Goal: Task Accomplishment & Management: Manage account settings

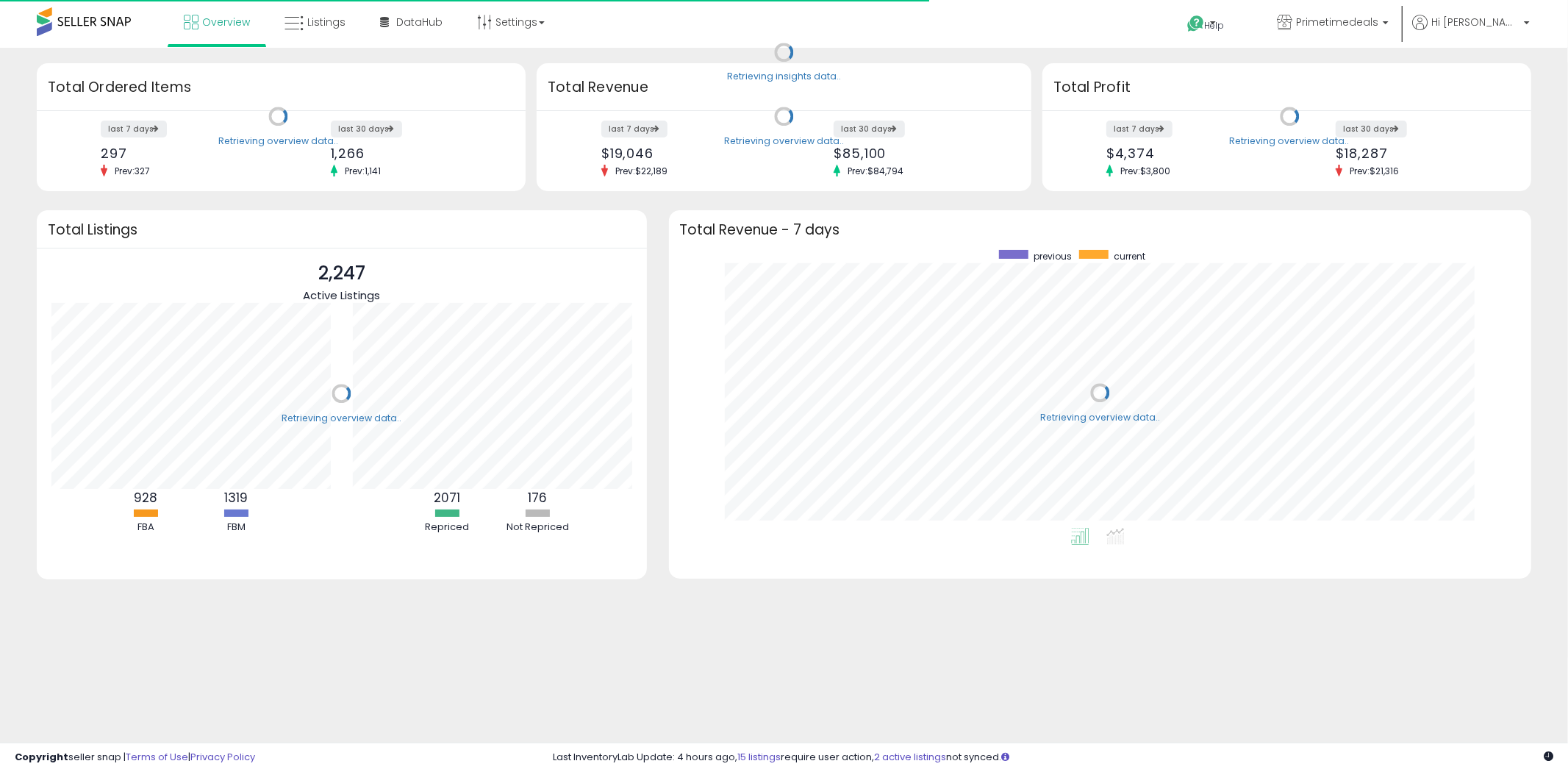
scroll to position [277, 833]
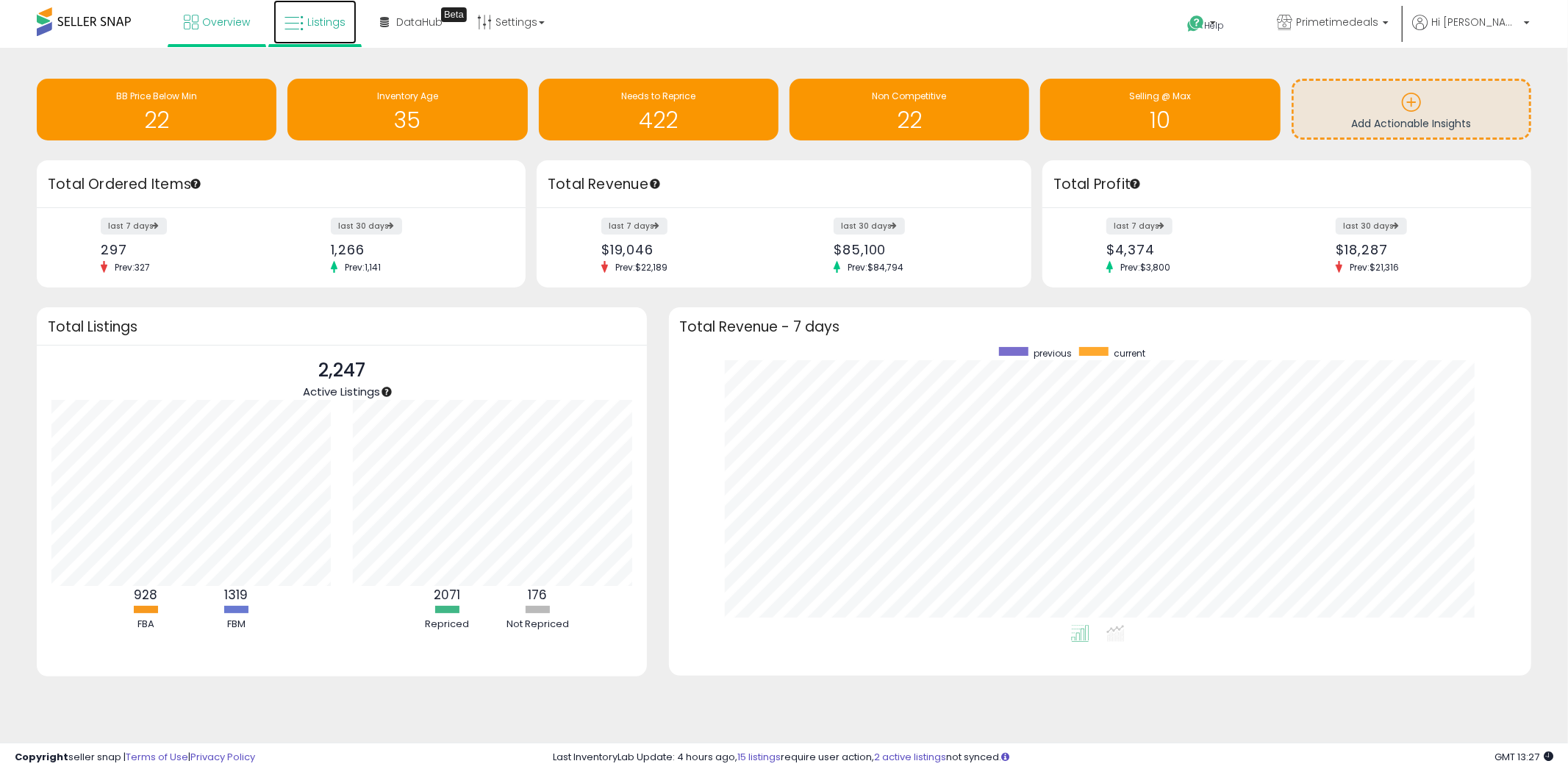
click at [318, 24] on span "Listings" at bounding box center [326, 21] width 38 height 14
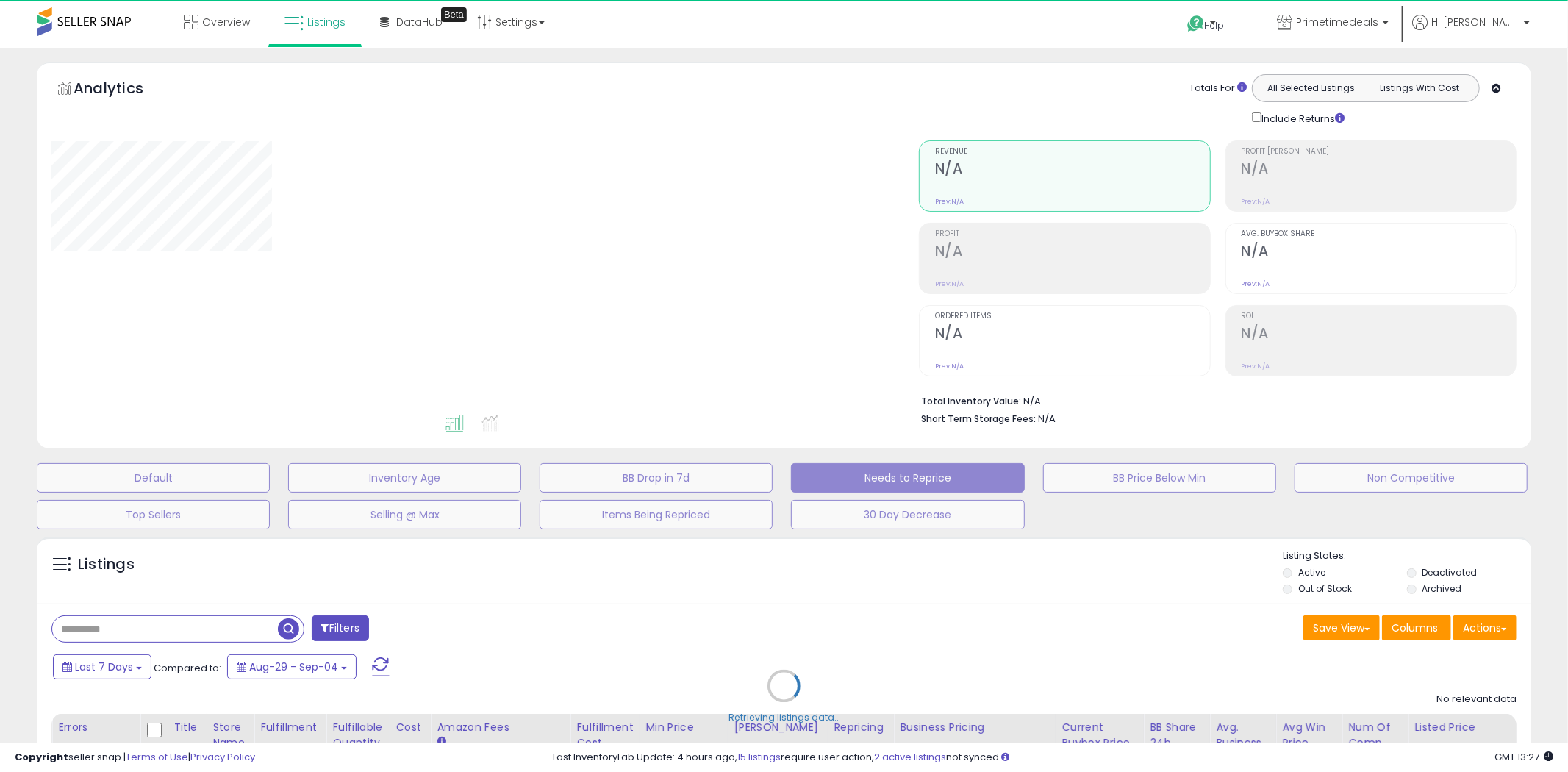
select select "*"
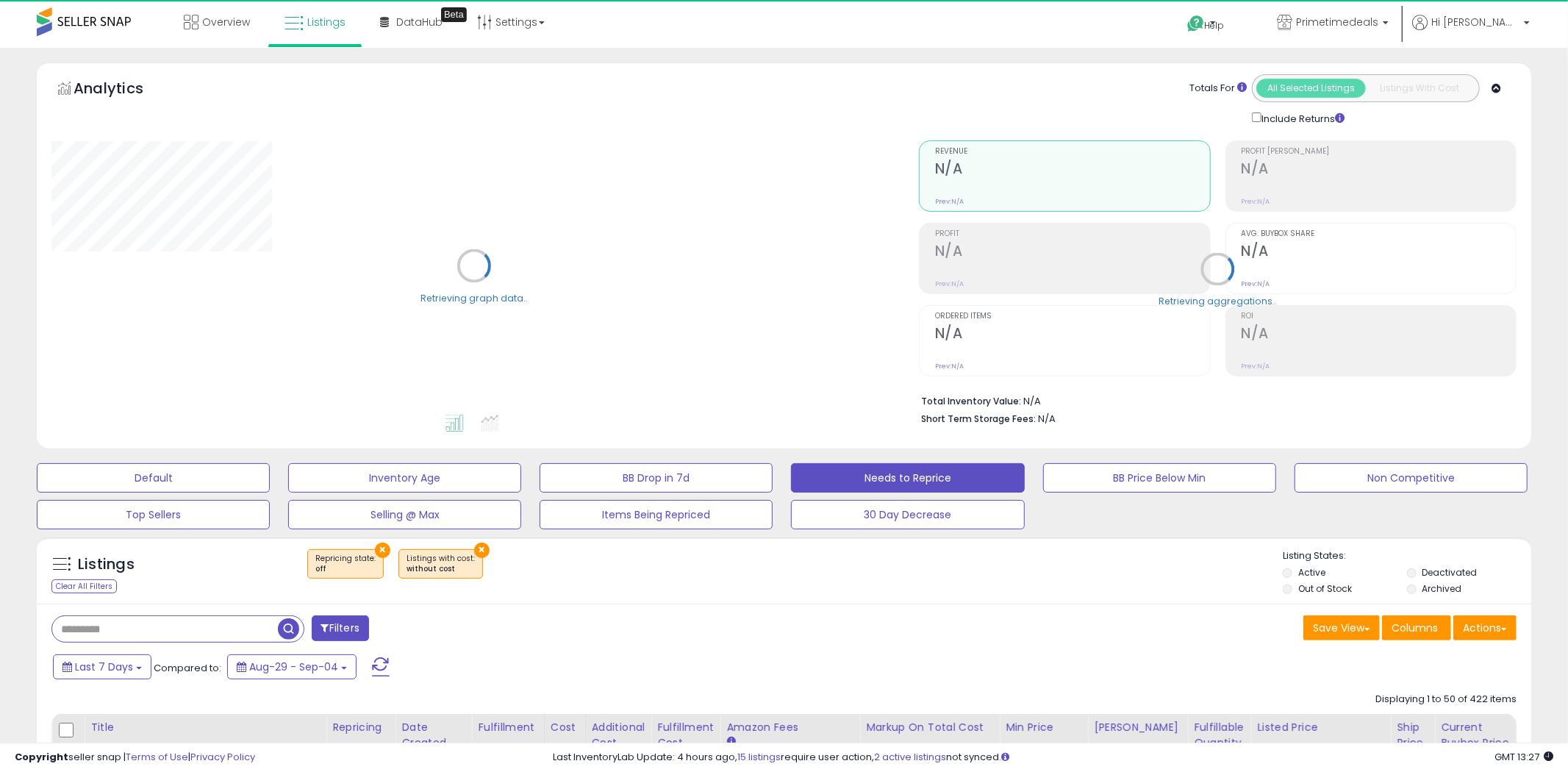
select select "***"
select select "**********"
select select "**"
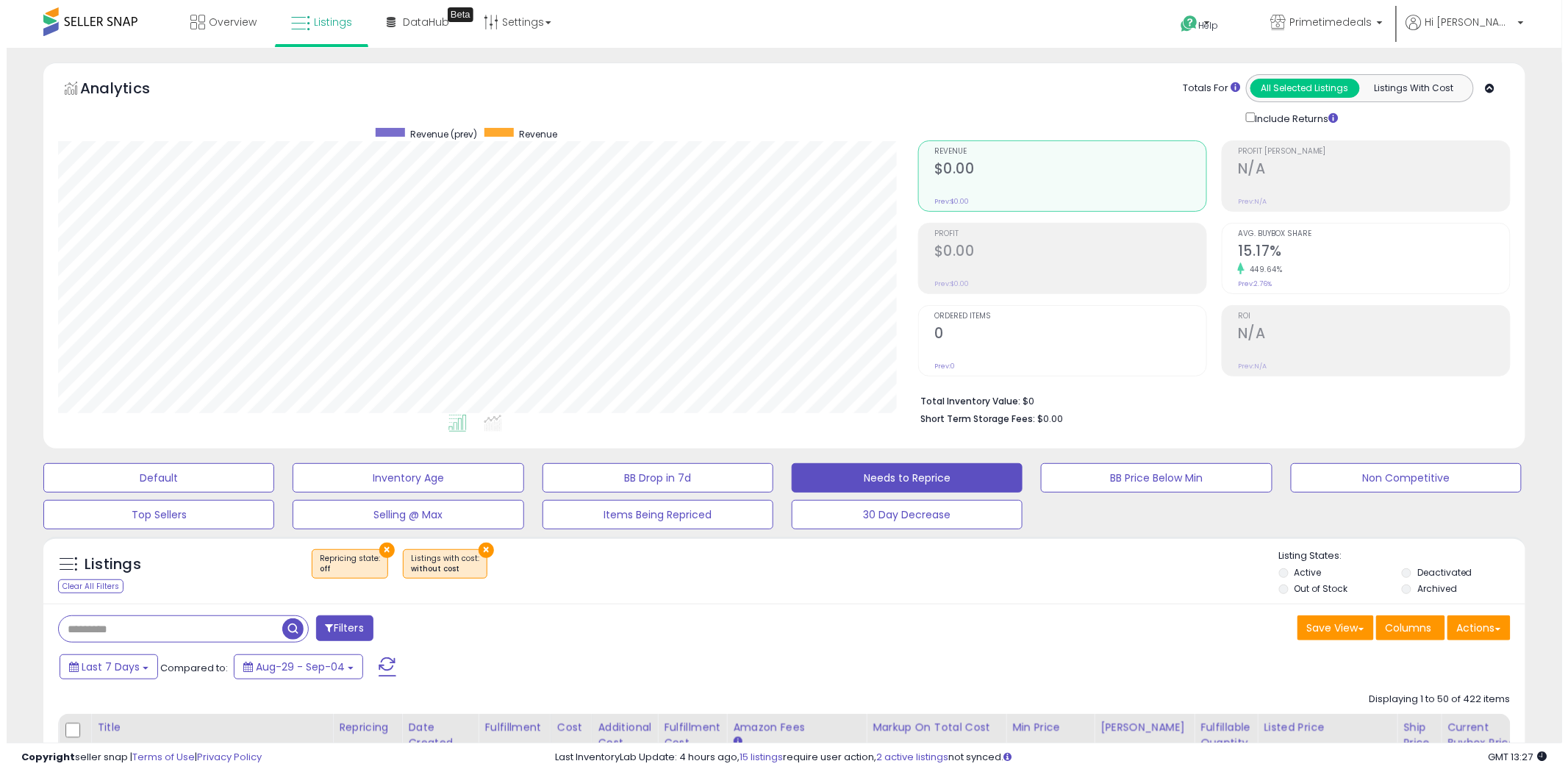
scroll to position [301, 860]
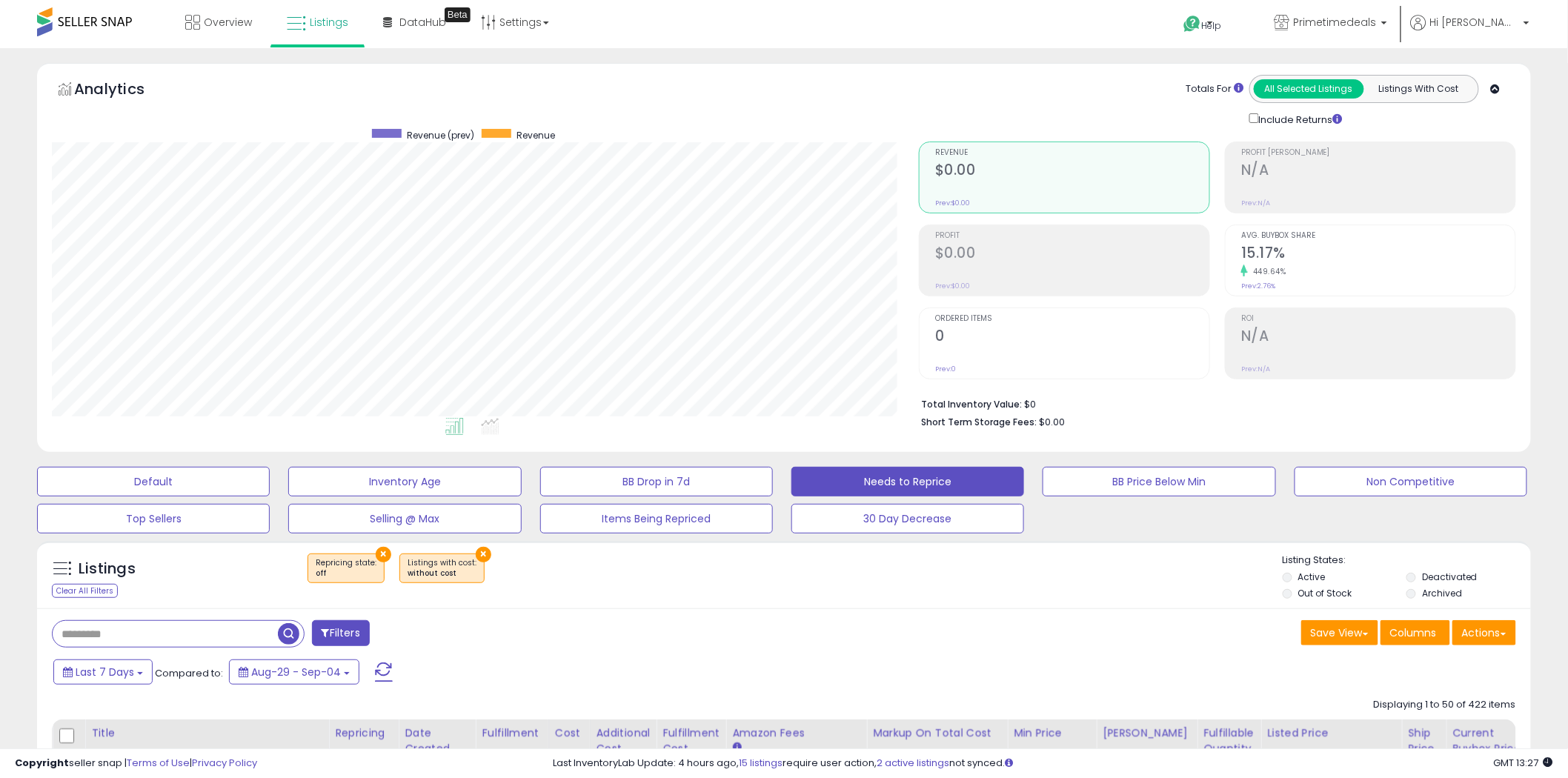
click at [351, 636] on button "Filters" at bounding box center [341, 633] width 58 height 26
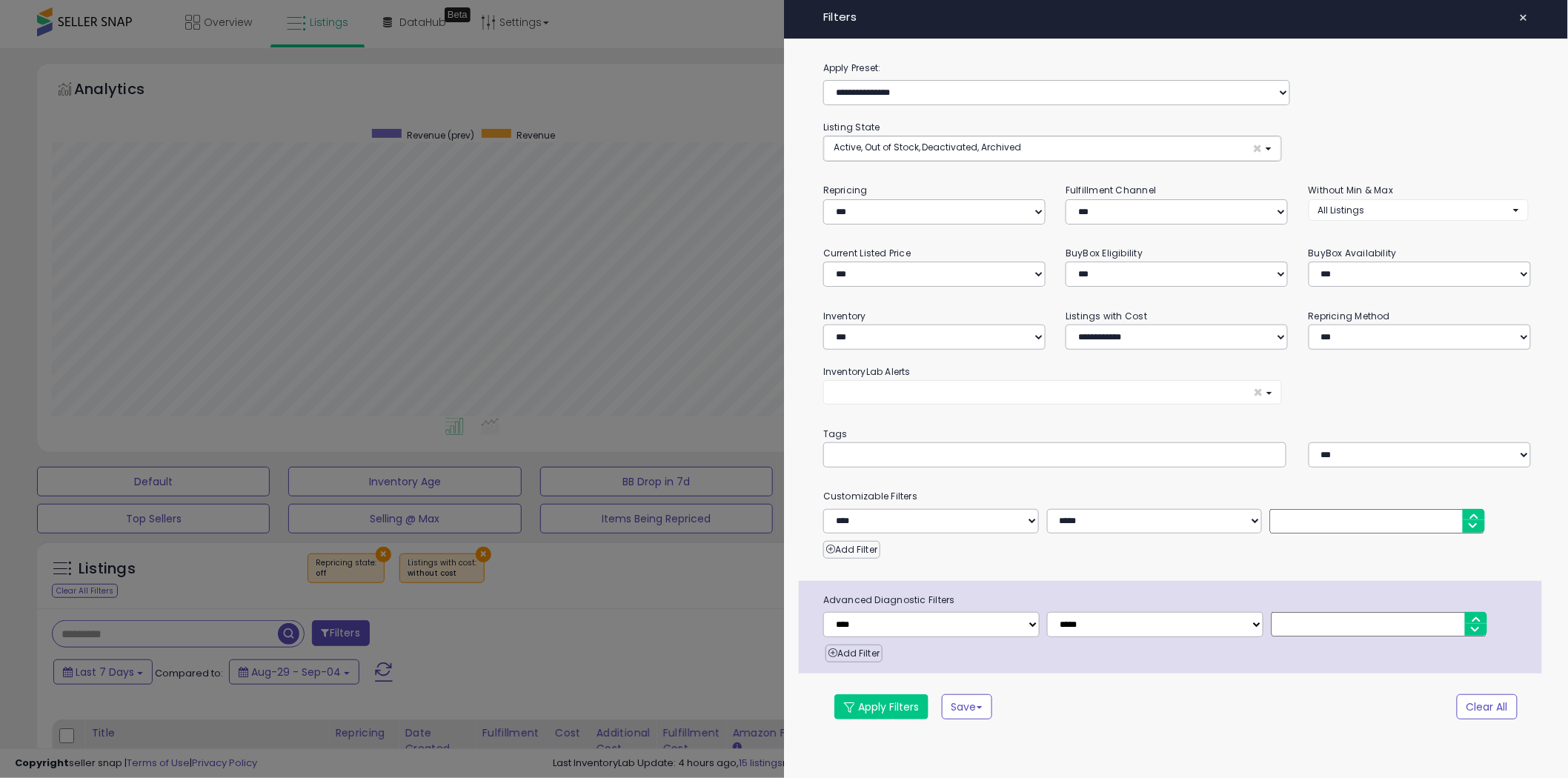
scroll to position [304, 875]
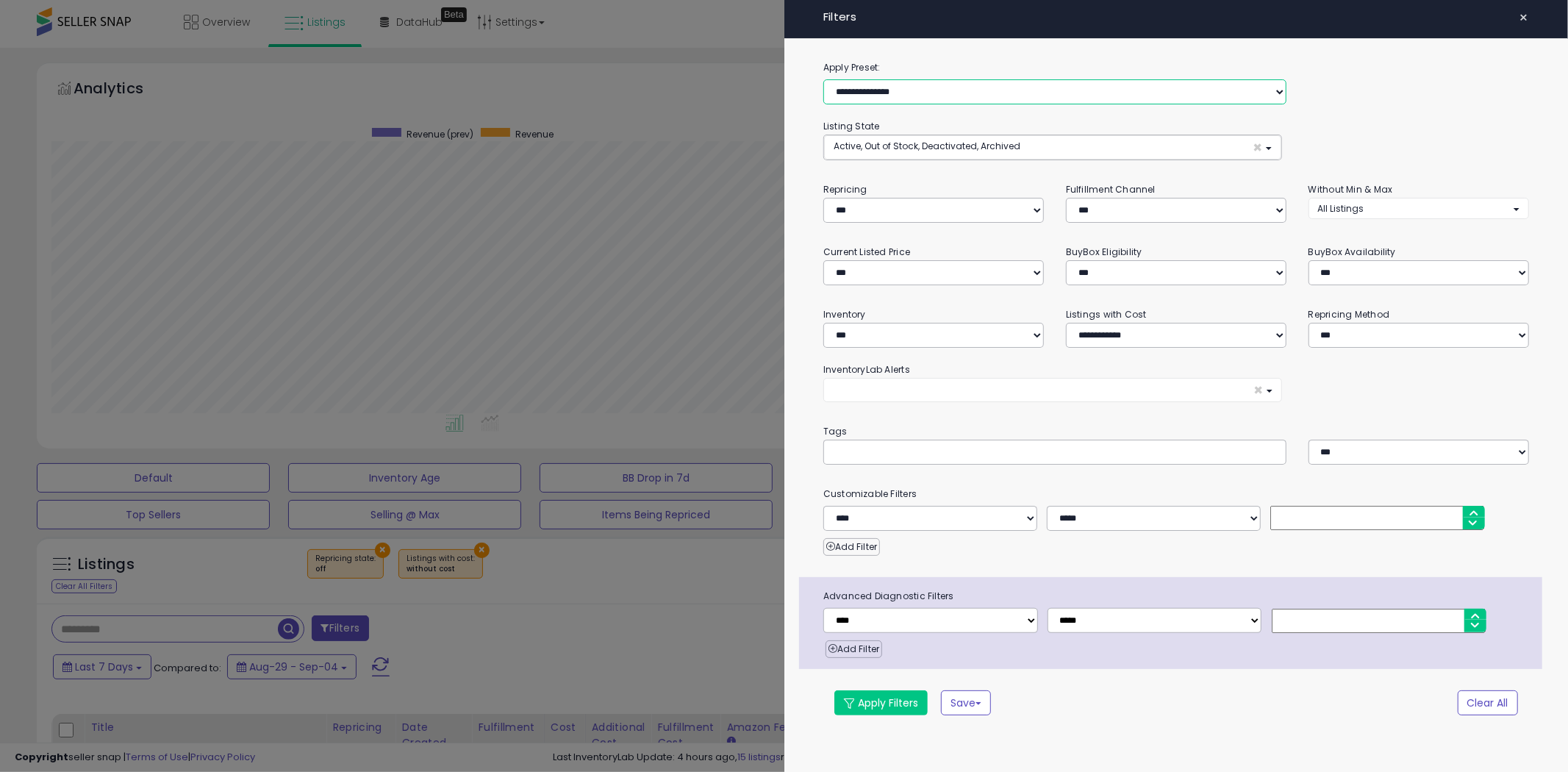
click at [947, 89] on select "**********" at bounding box center [1055, 91] width 463 height 25
select select "**********"
click at [823, 79] on select "**********" at bounding box center [1055, 91] width 463 height 25
select select "***"
select select "*"
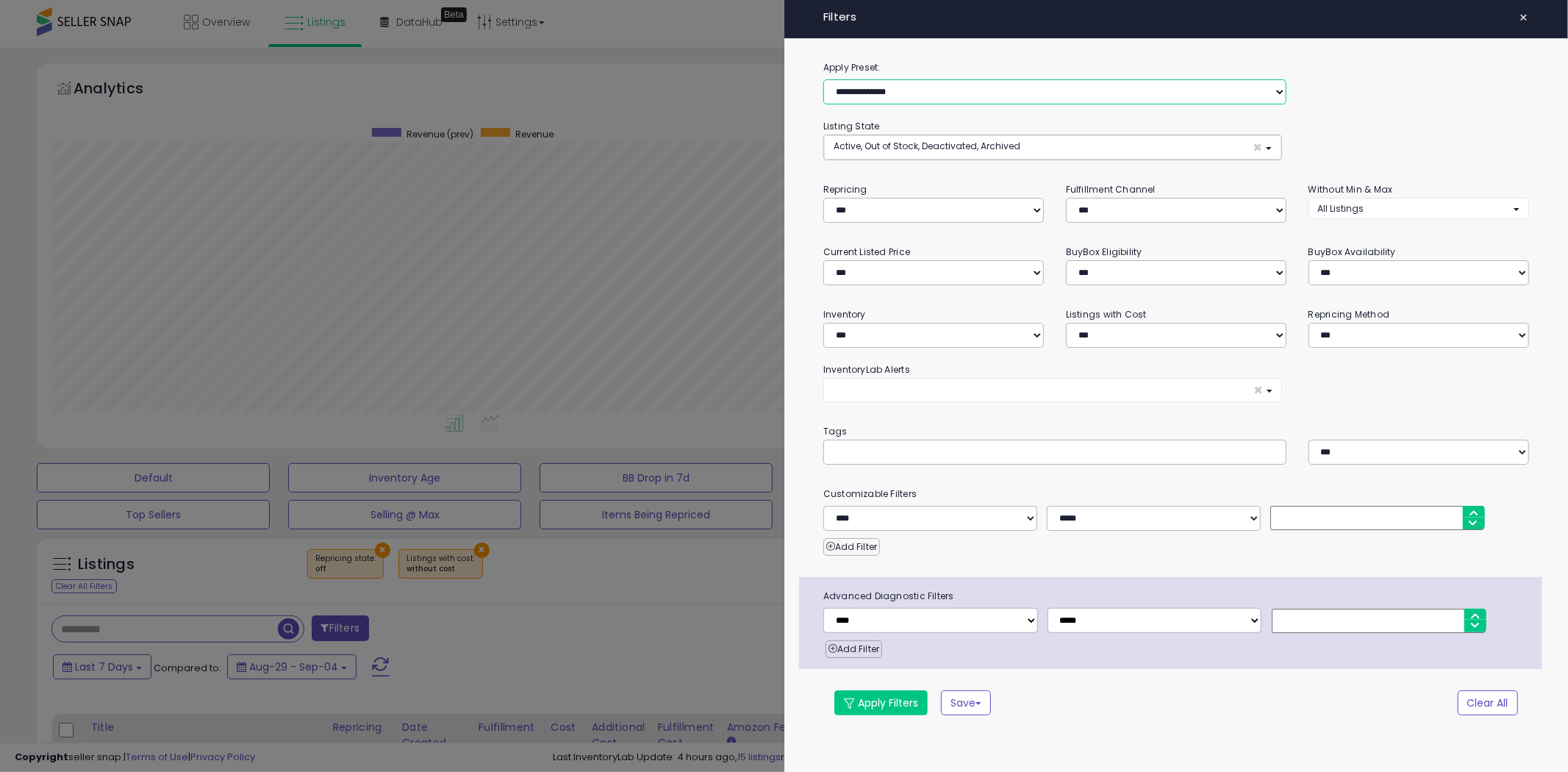
select select "*"
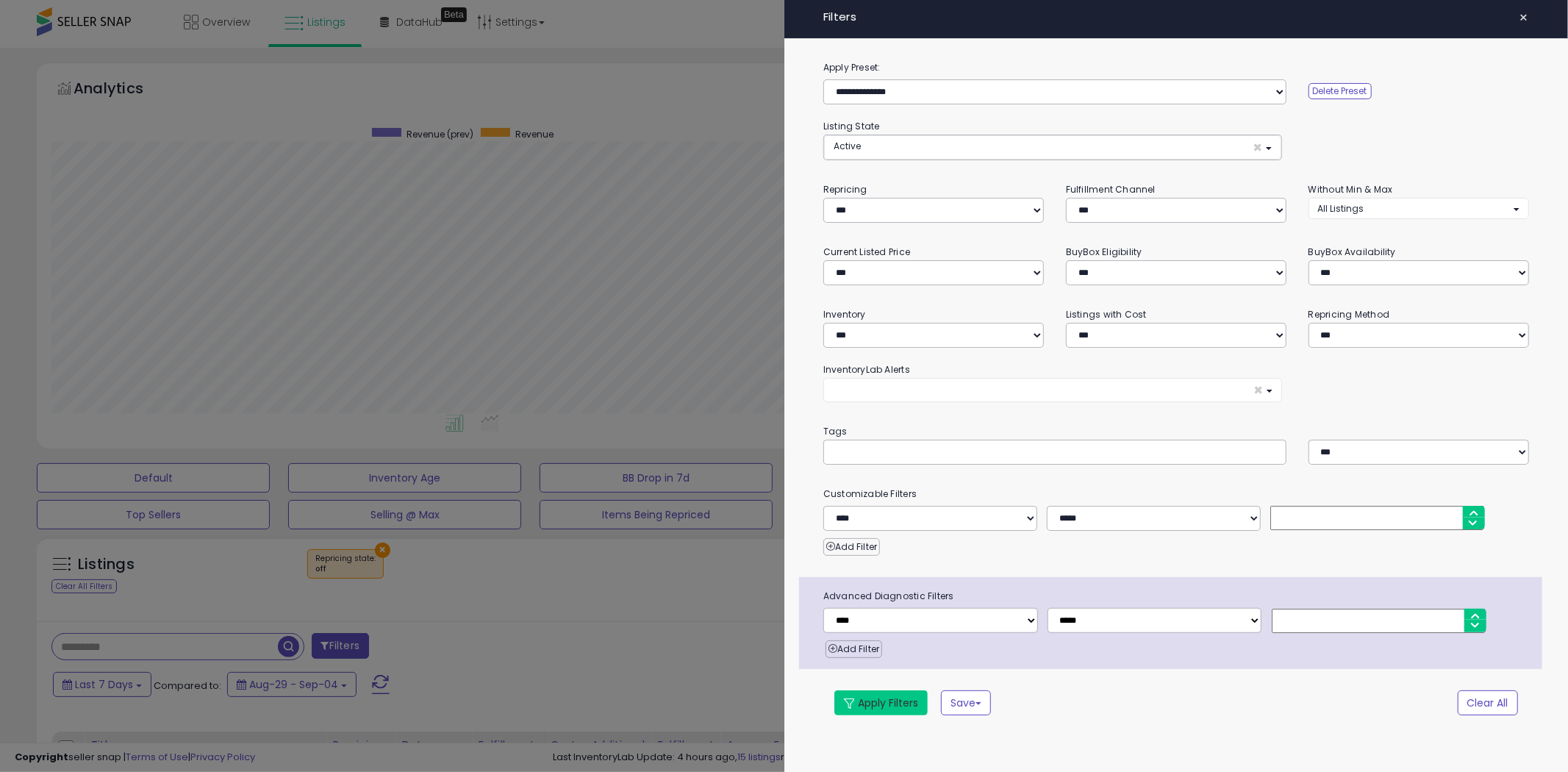
drag, startPoint x: 881, startPoint y: 692, endPoint x: 875, endPoint y: 683, distance: 10.8
click at [883, 692] on button "Apply Filters" at bounding box center [881, 702] width 94 height 25
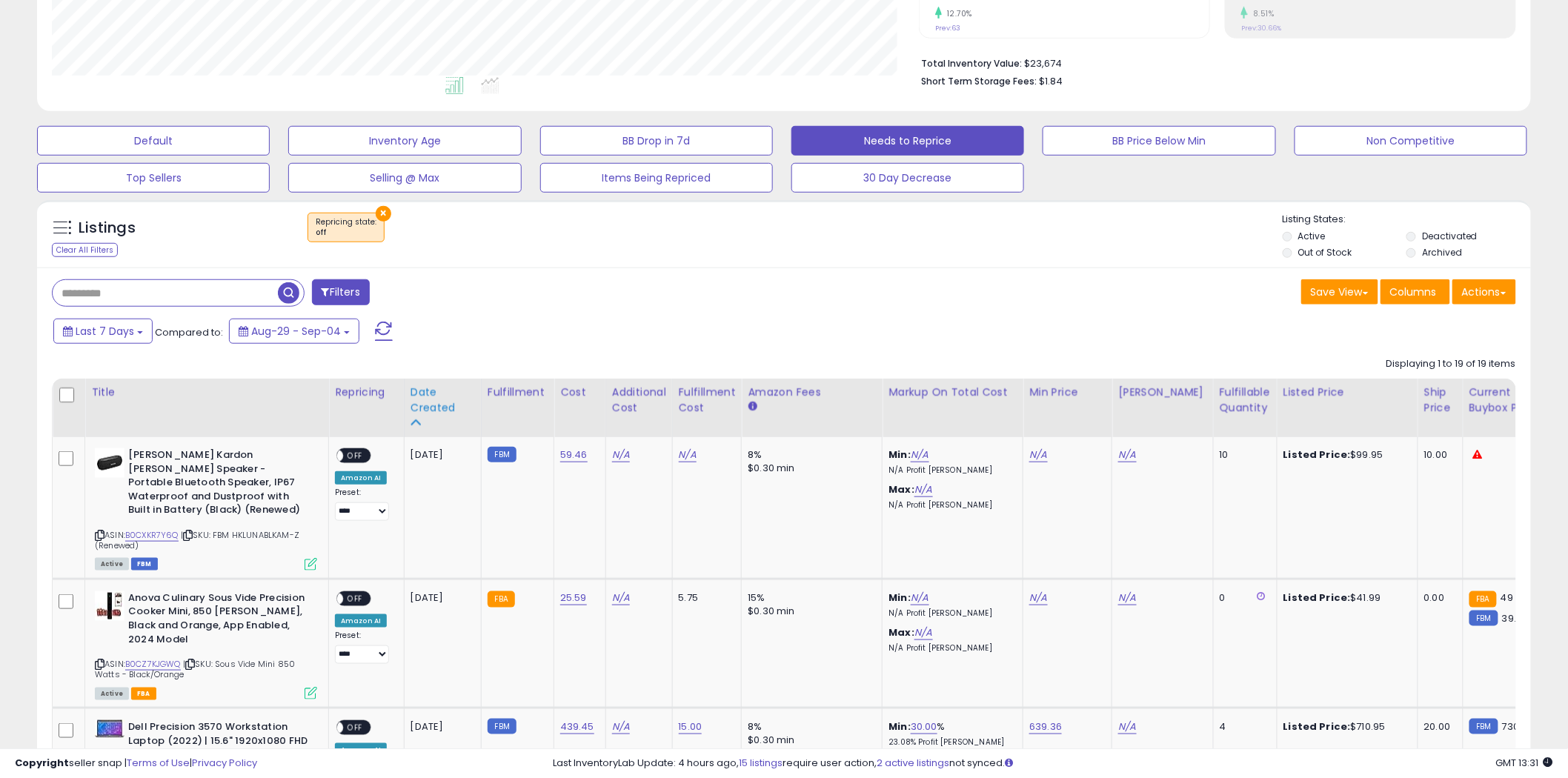
scroll to position [329, 0]
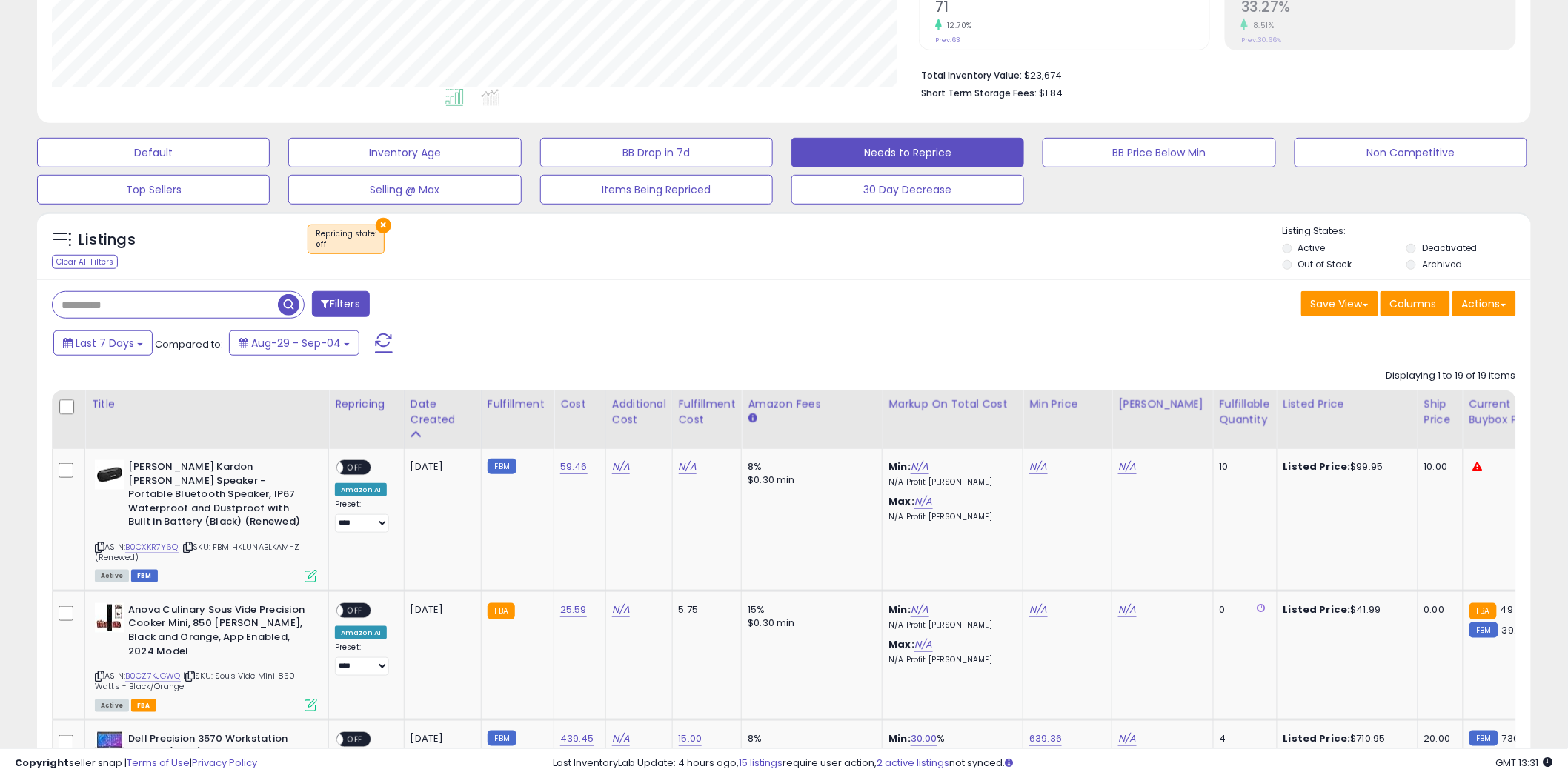
click at [377, 218] on button "×" at bounding box center [384, 226] width 15 height 15
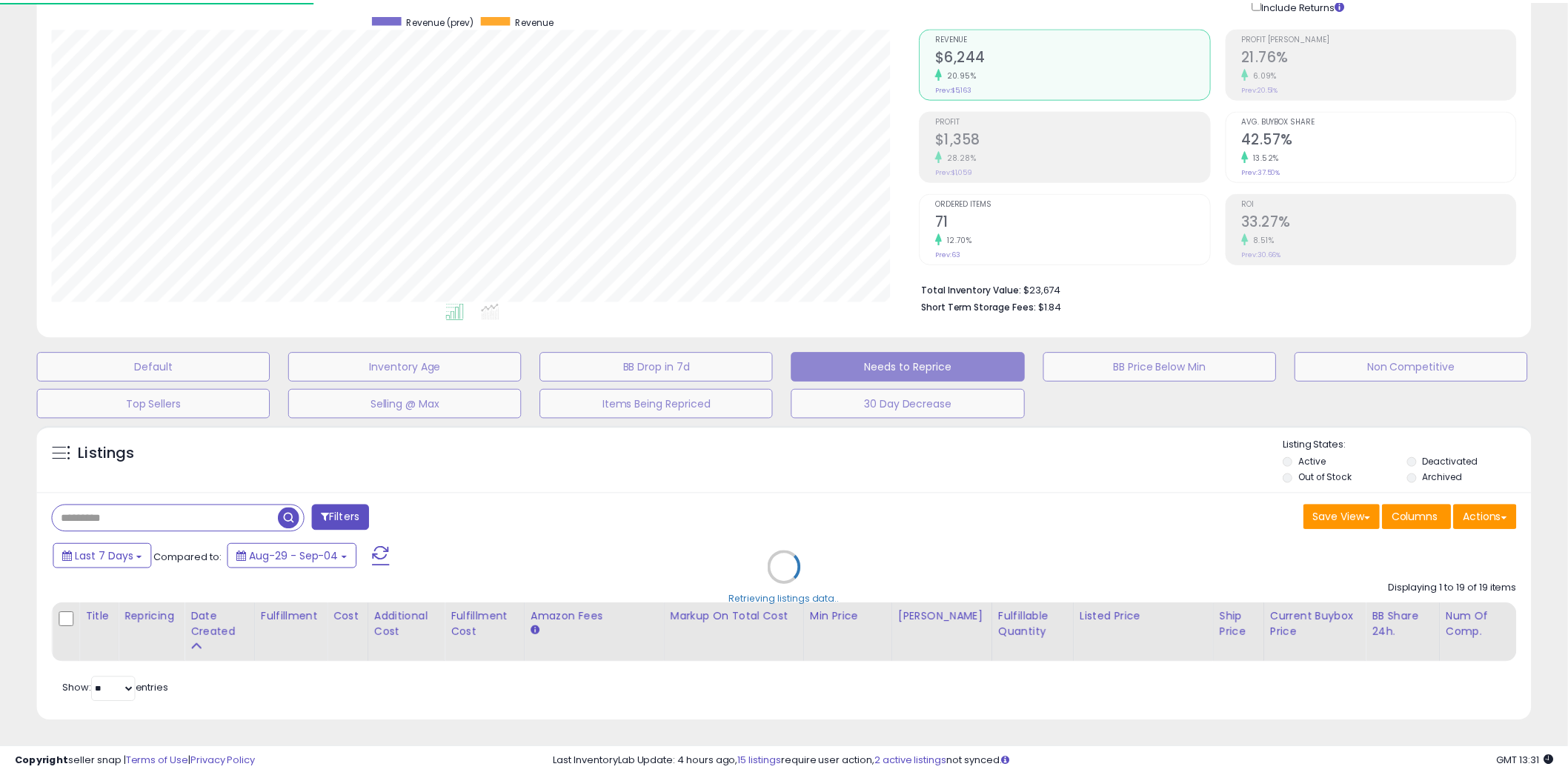
scroll to position [304, 875]
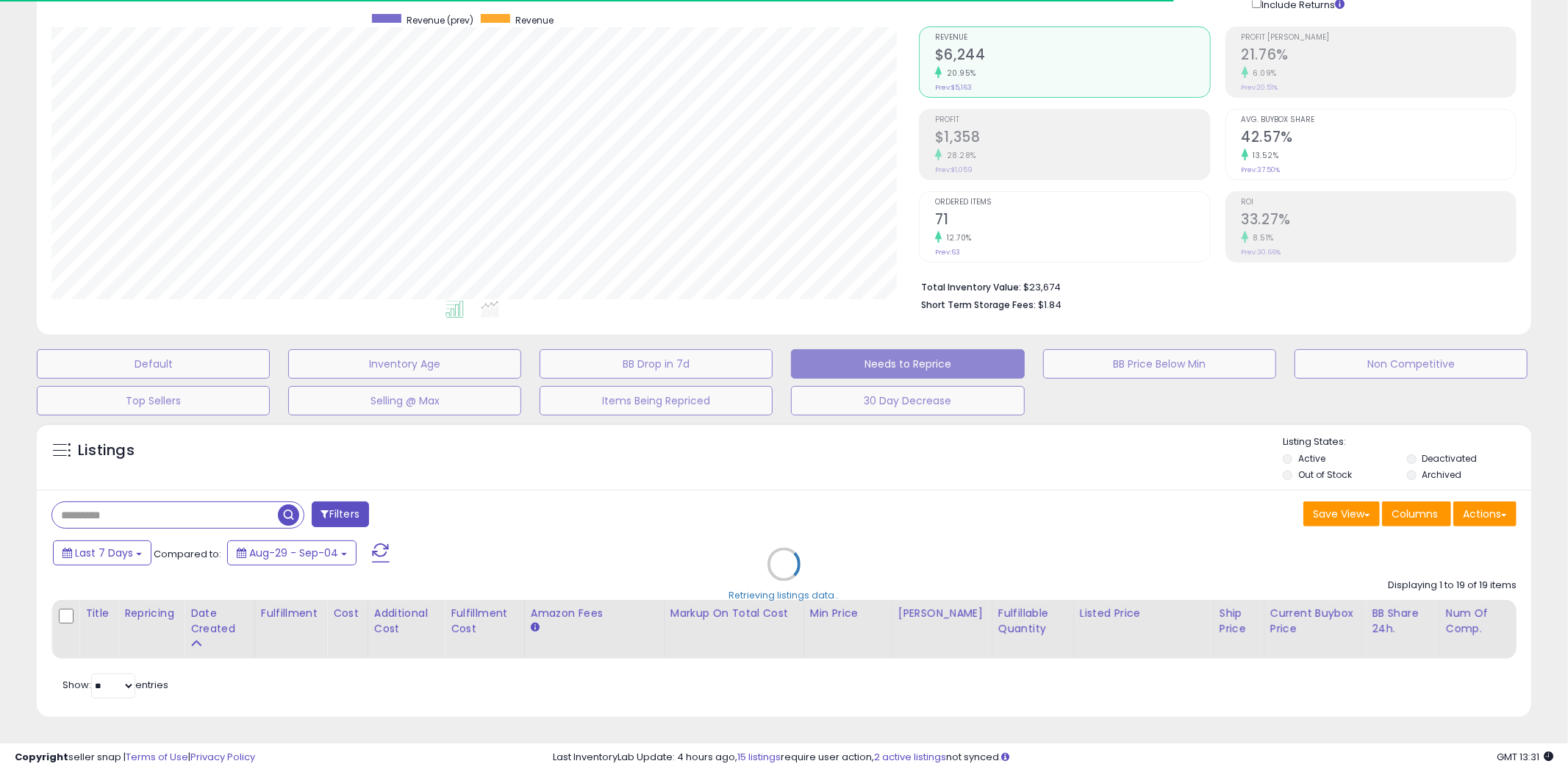
click at [122, 510] on div "Retrieving listings data.." at bounding box center [783, 575] width 1516 height 320
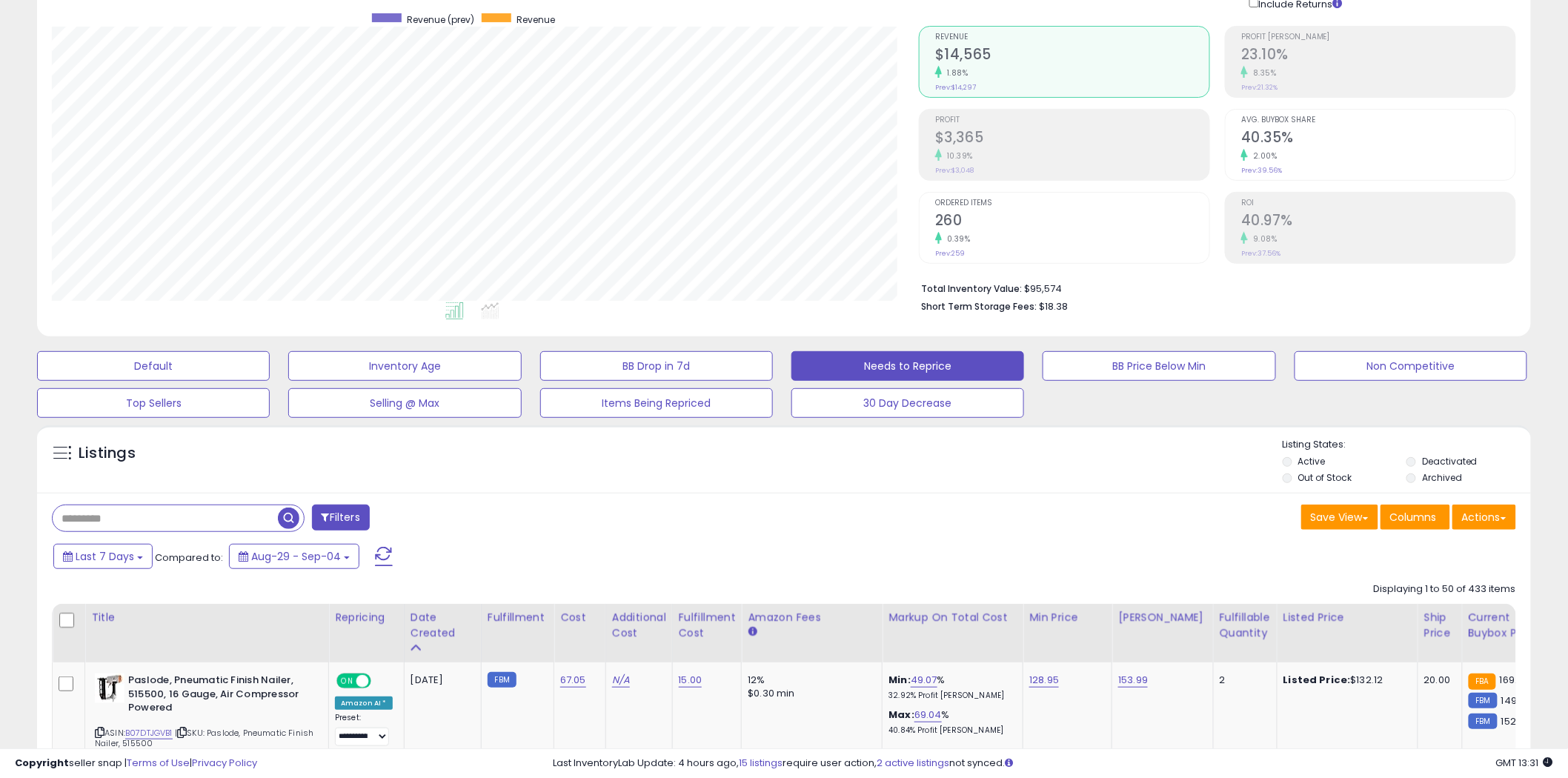
scroll to position [304, 867]
click at [154, 730] on link "B07DTJGVB1" at bounding box center [148, 733] width 47 height 13
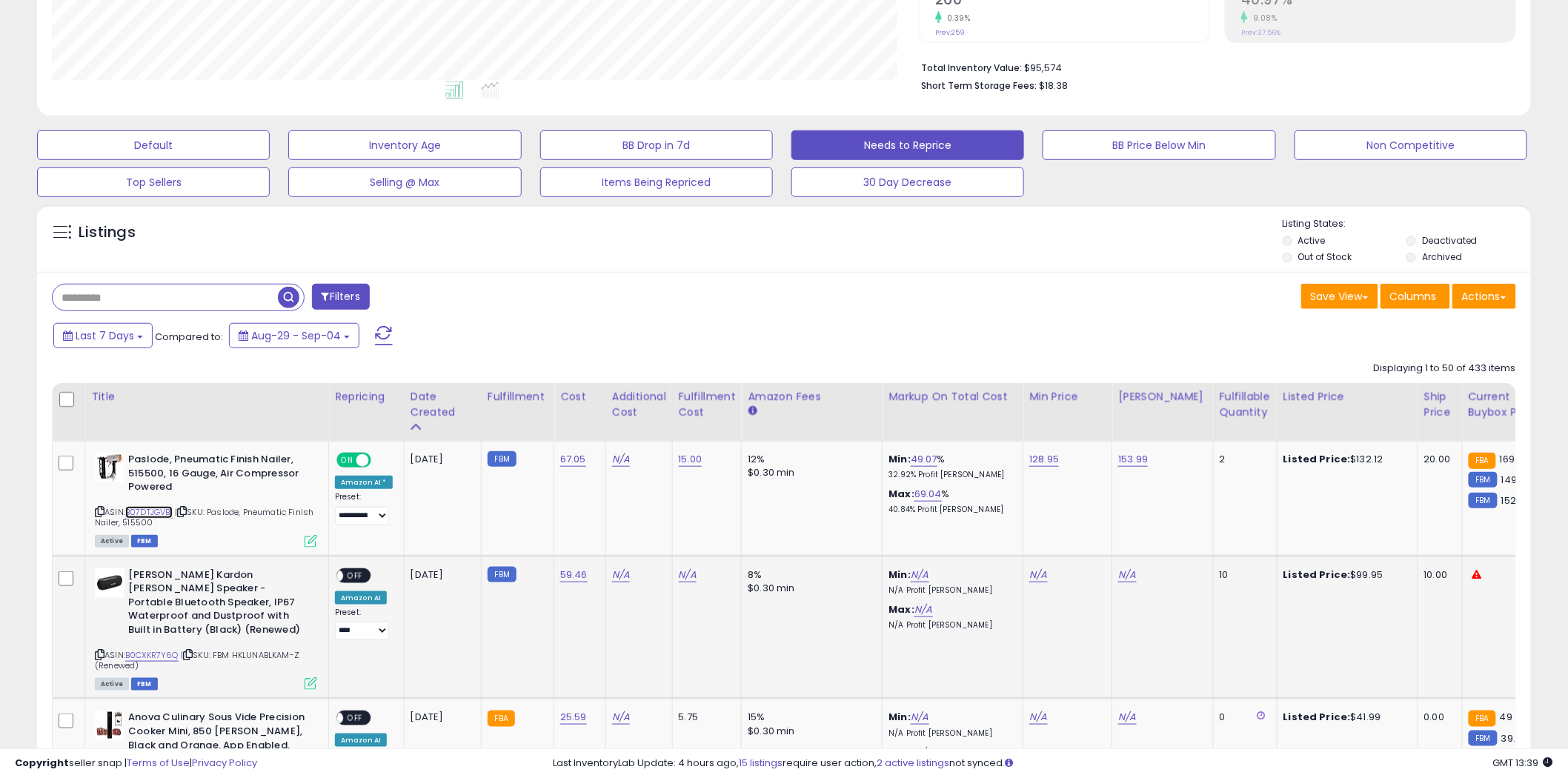
scroll to position [445, 0]
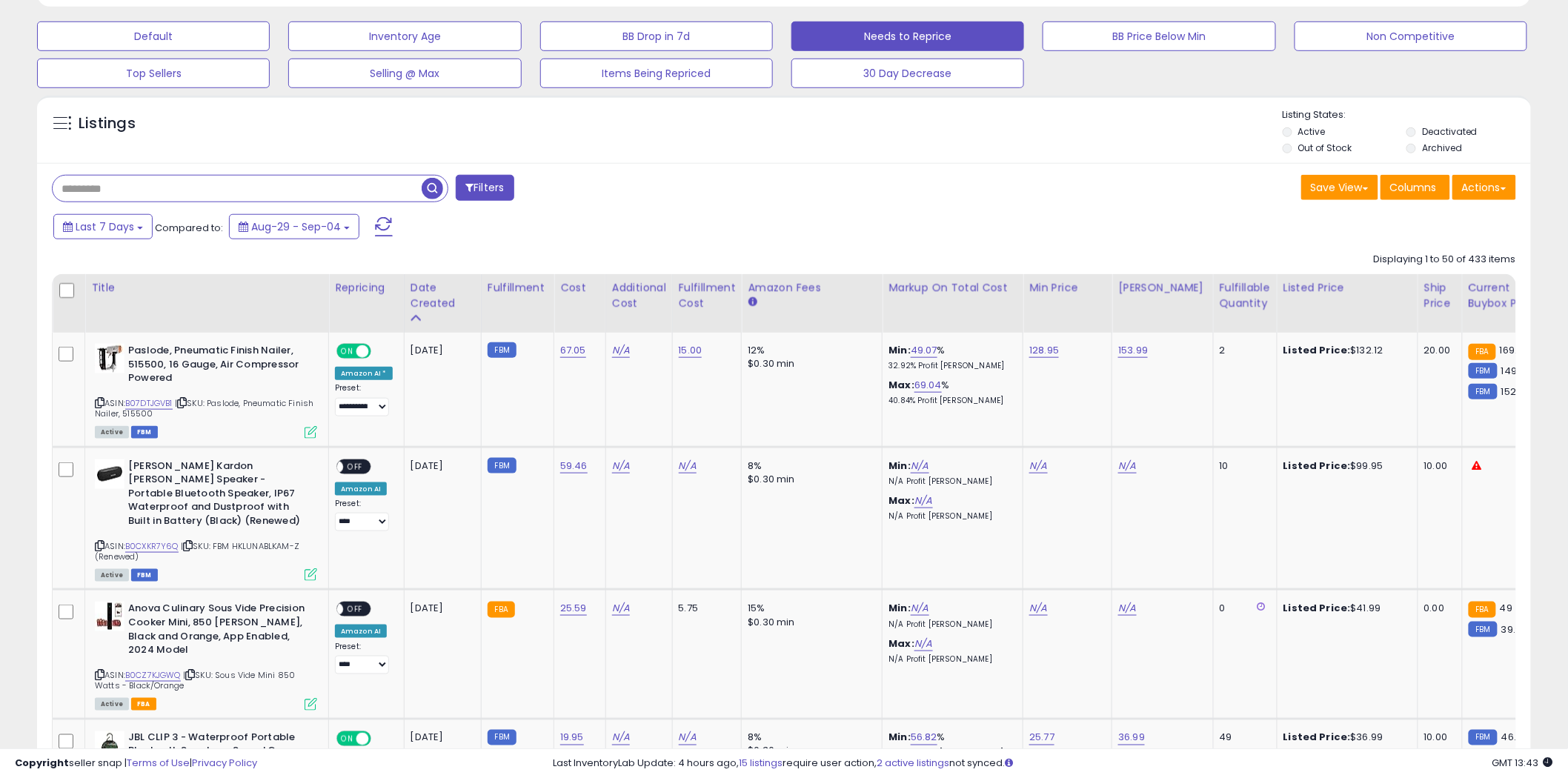
drag, startPoint x: 146, startPoint y: 187, endPoint x: 133, endPoint y: 187, distance: 13.0
click at [146, 187] on input "text" at bounding box center [237, 189] width 369 height 26
paste input "**********"
type input "**********"
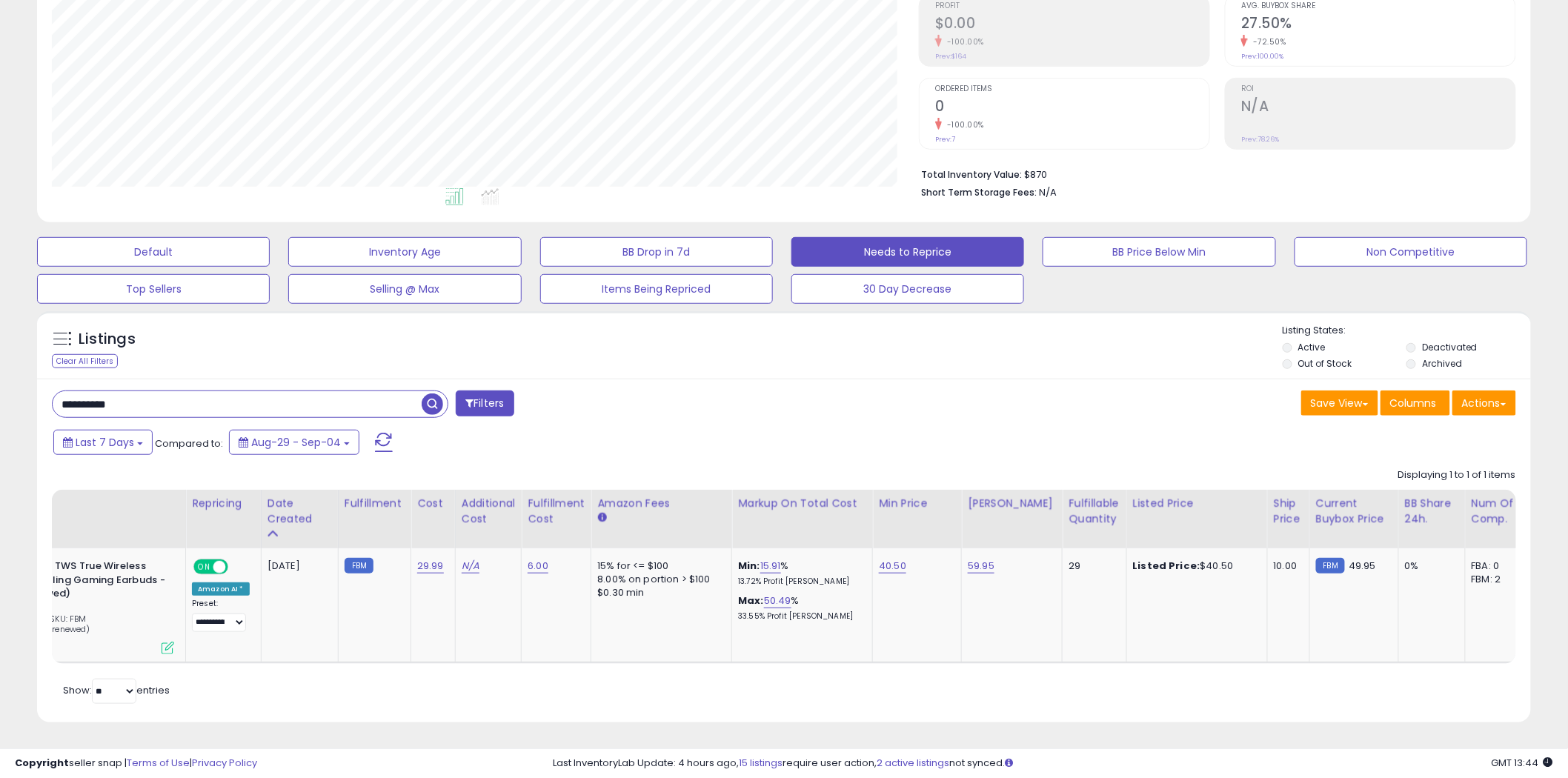
scroll to position [0, 0]
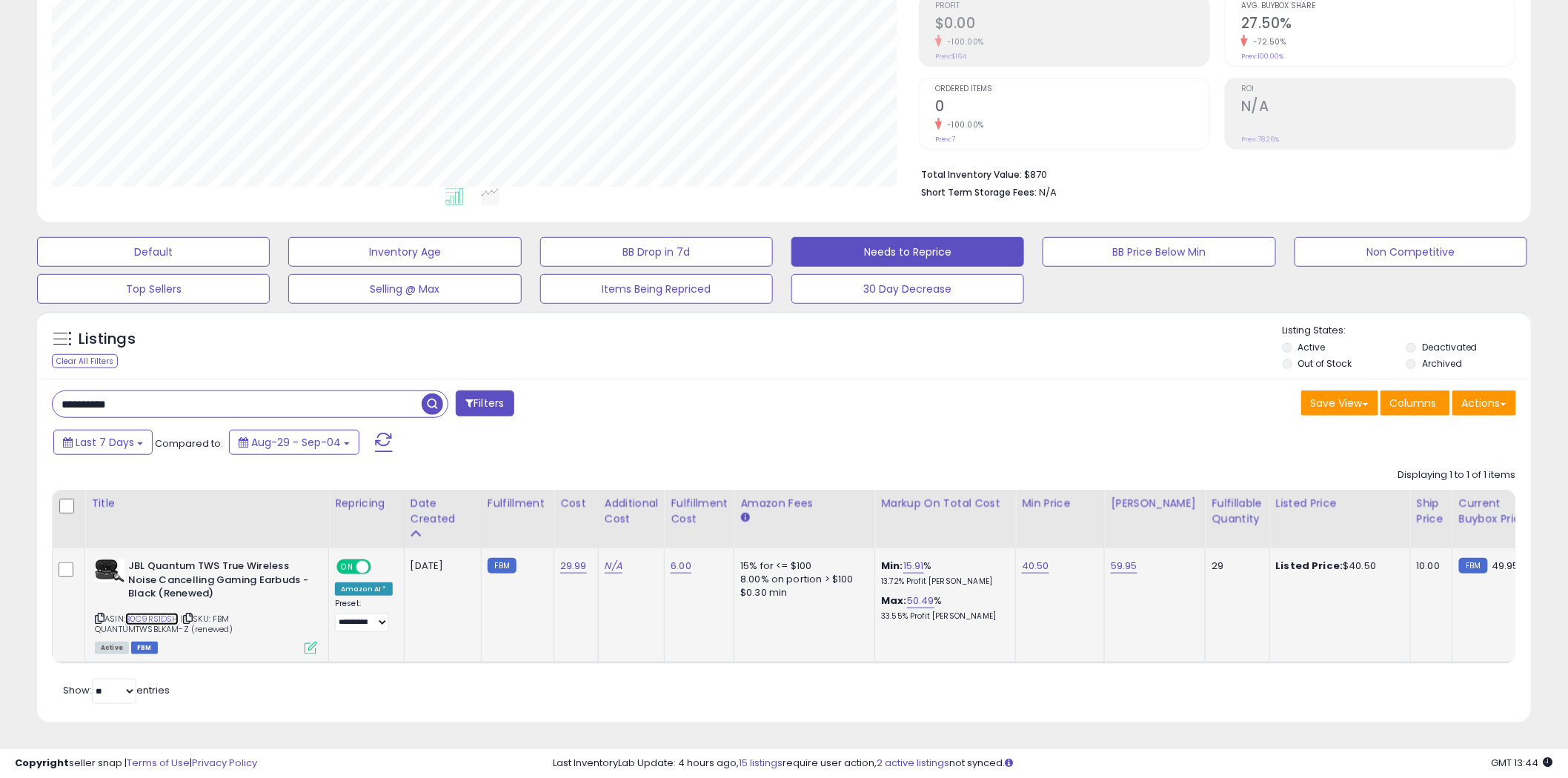
click at [130, 612] on link "B0C9RS1DSH" at bounding box center [152, 618] width 53 height 13
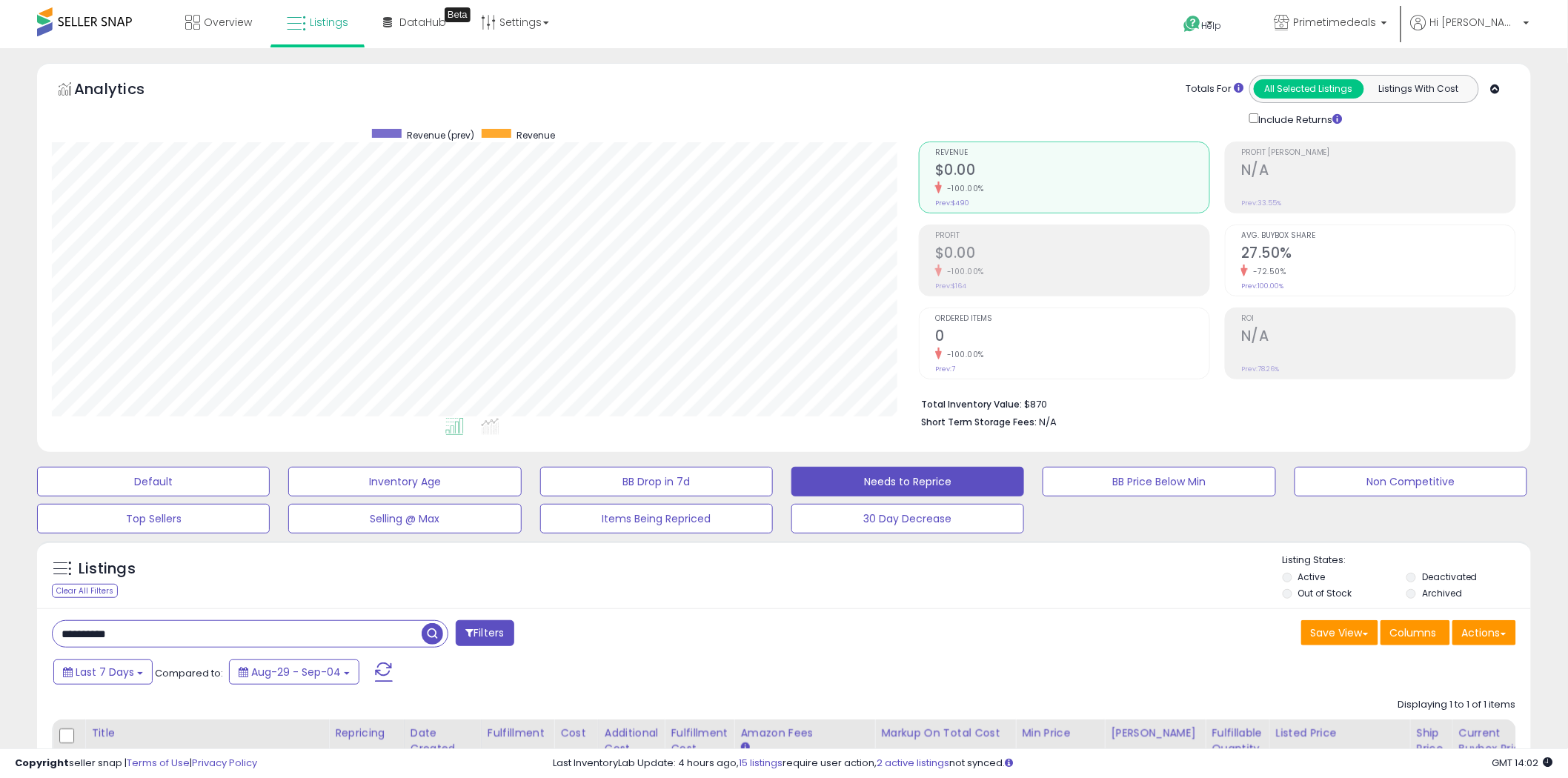
click at [1179, 585] on div "Listings Clear All Filters Listing States:" at bounding box center [784, 578] width 1494 height 51
click at [252, 473] on button "Default" at bounding box center [153, 481] width 233 height 30
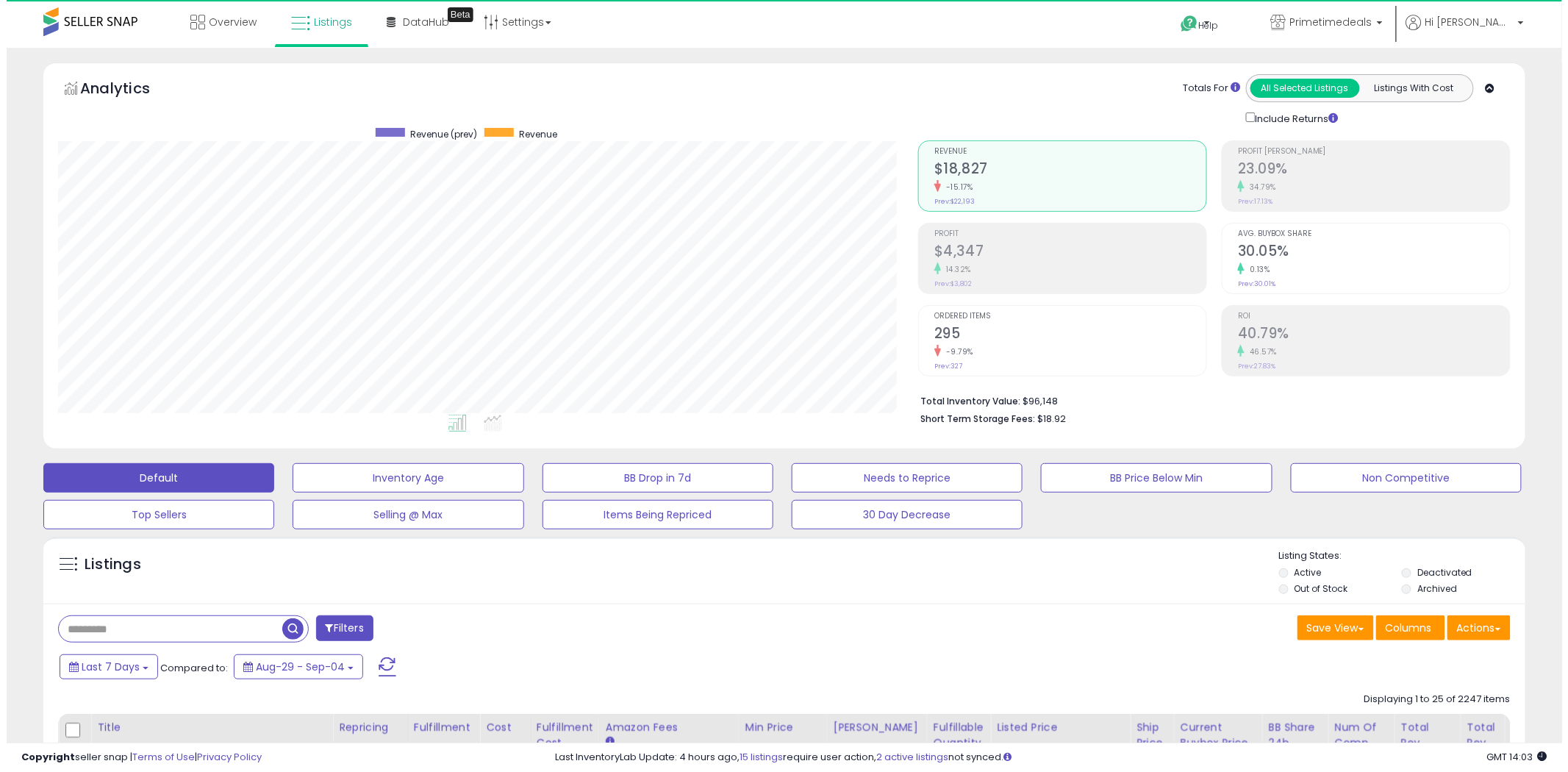
scroll to position [301, 860]
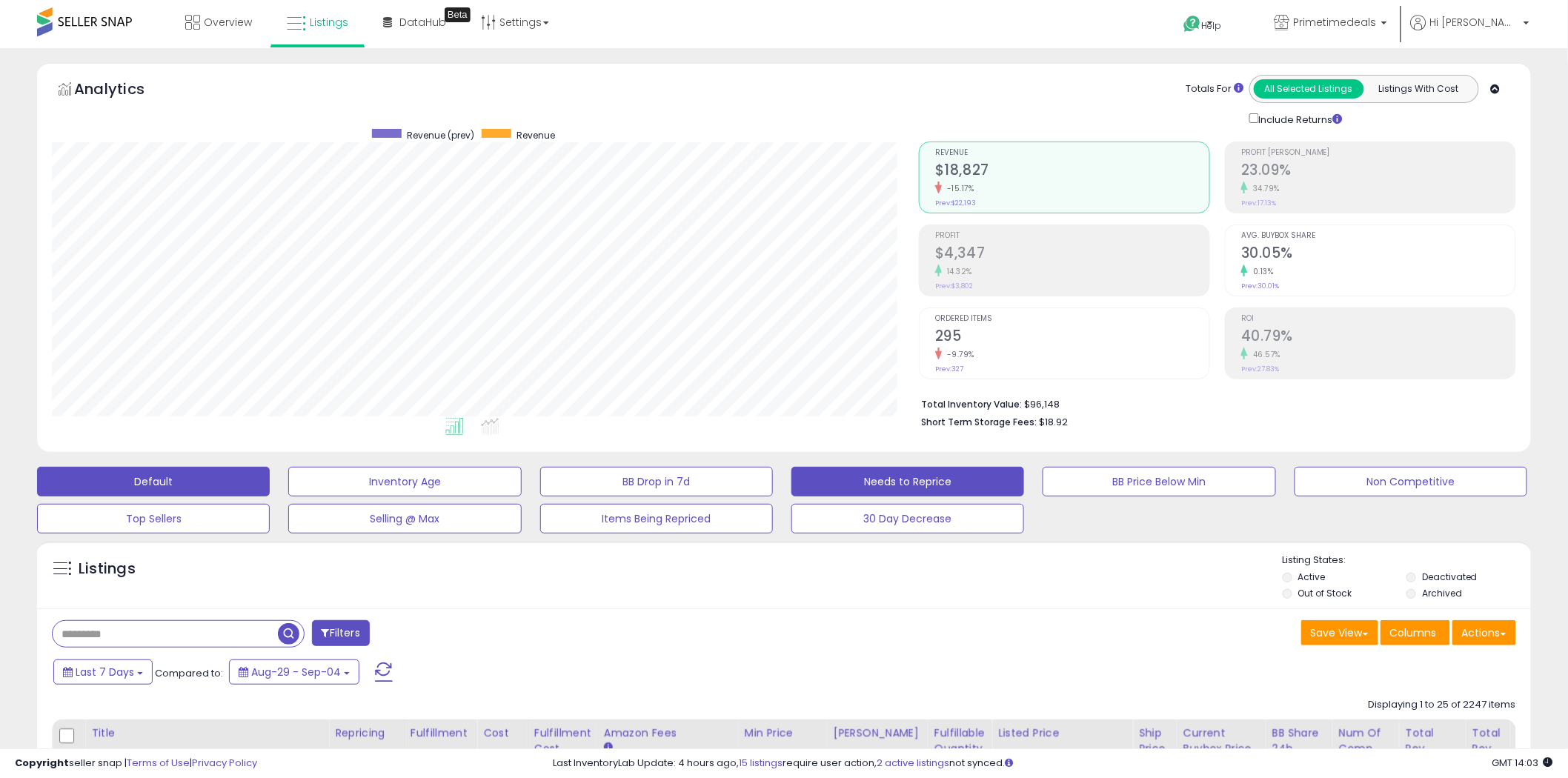
click at [891, 479] on button "Needs to Reprice" at bounding box center [907, 481] width 233 height 30
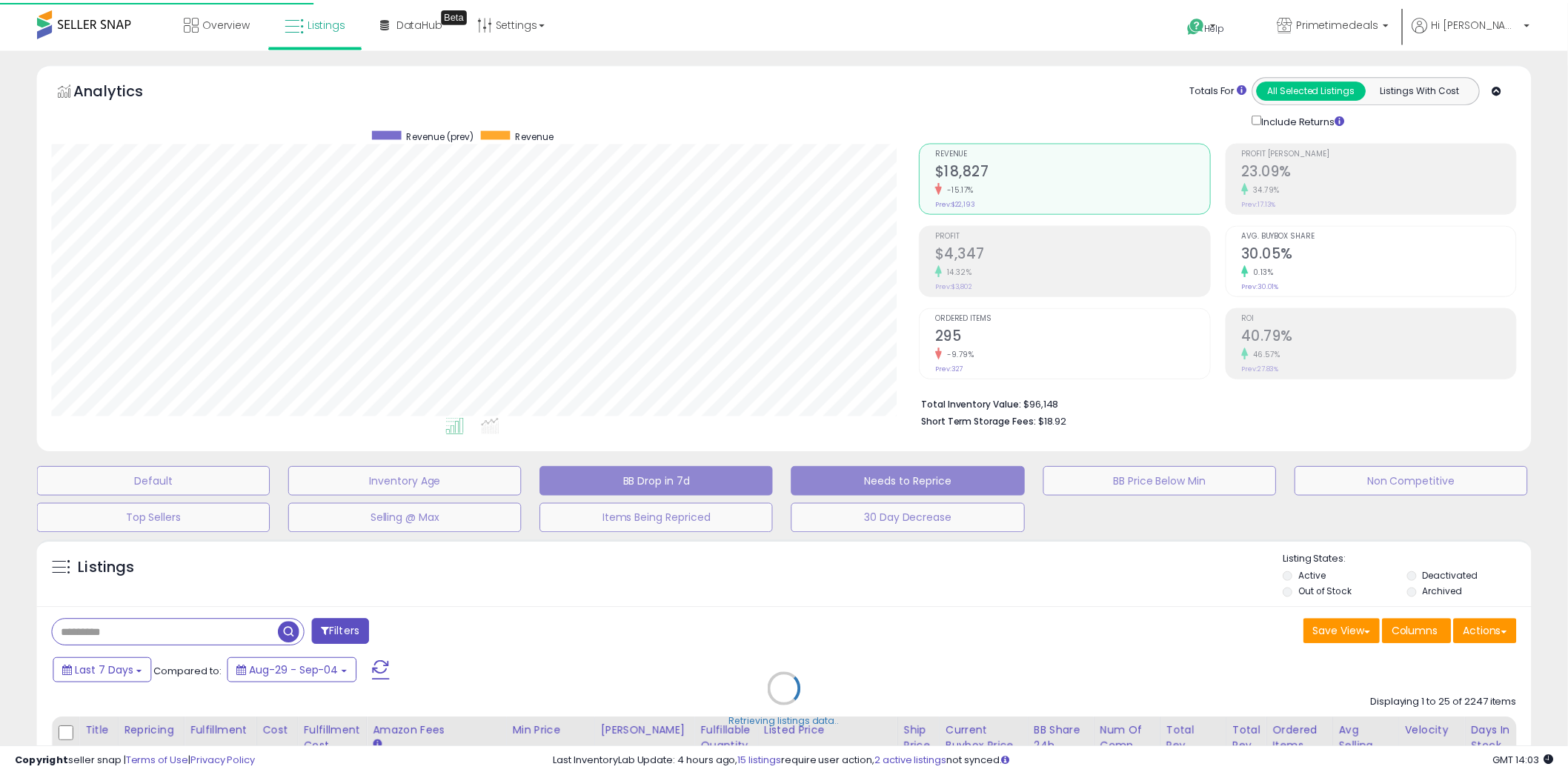
scroll to position [304, 875]
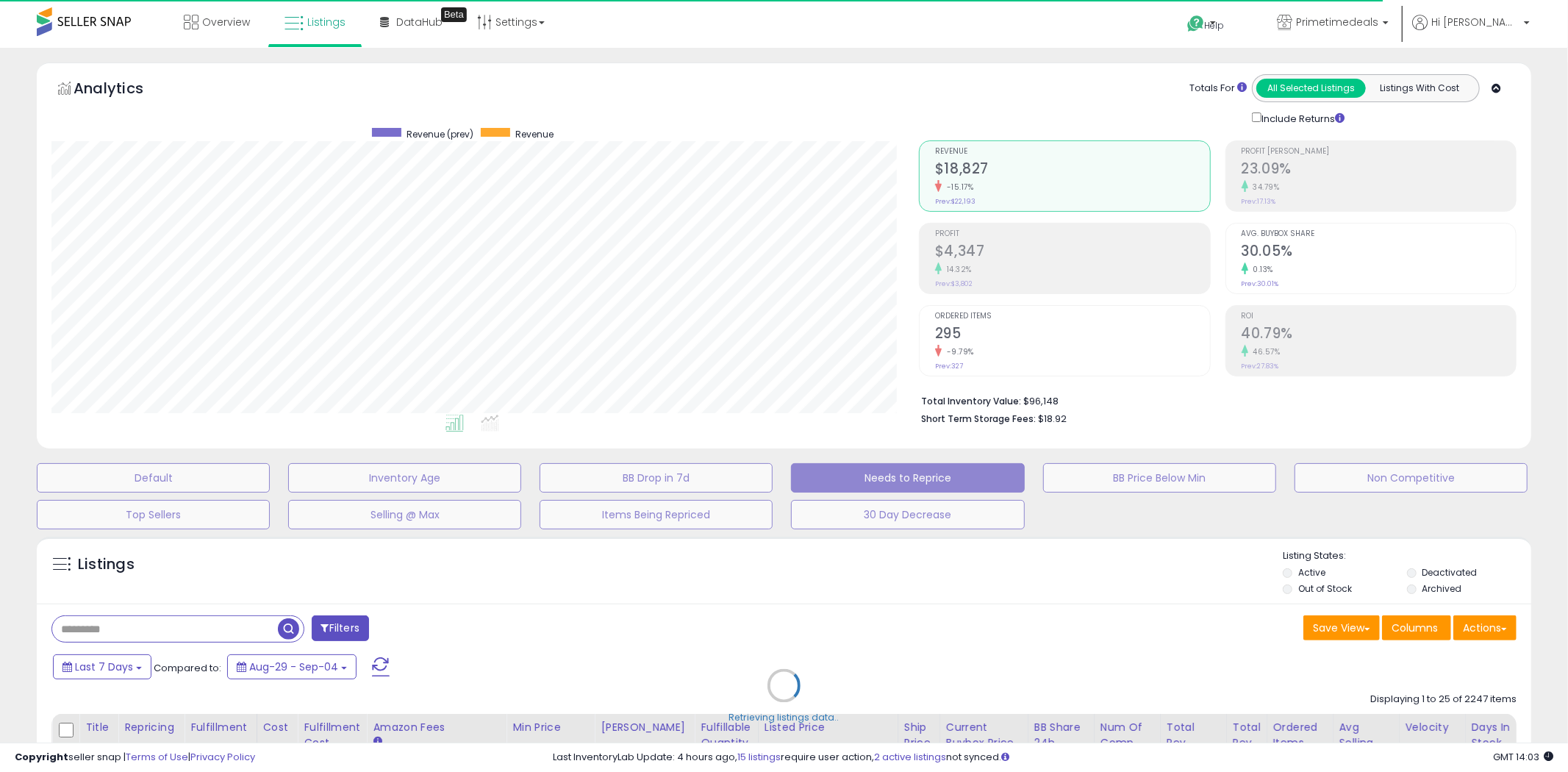
select select "**"
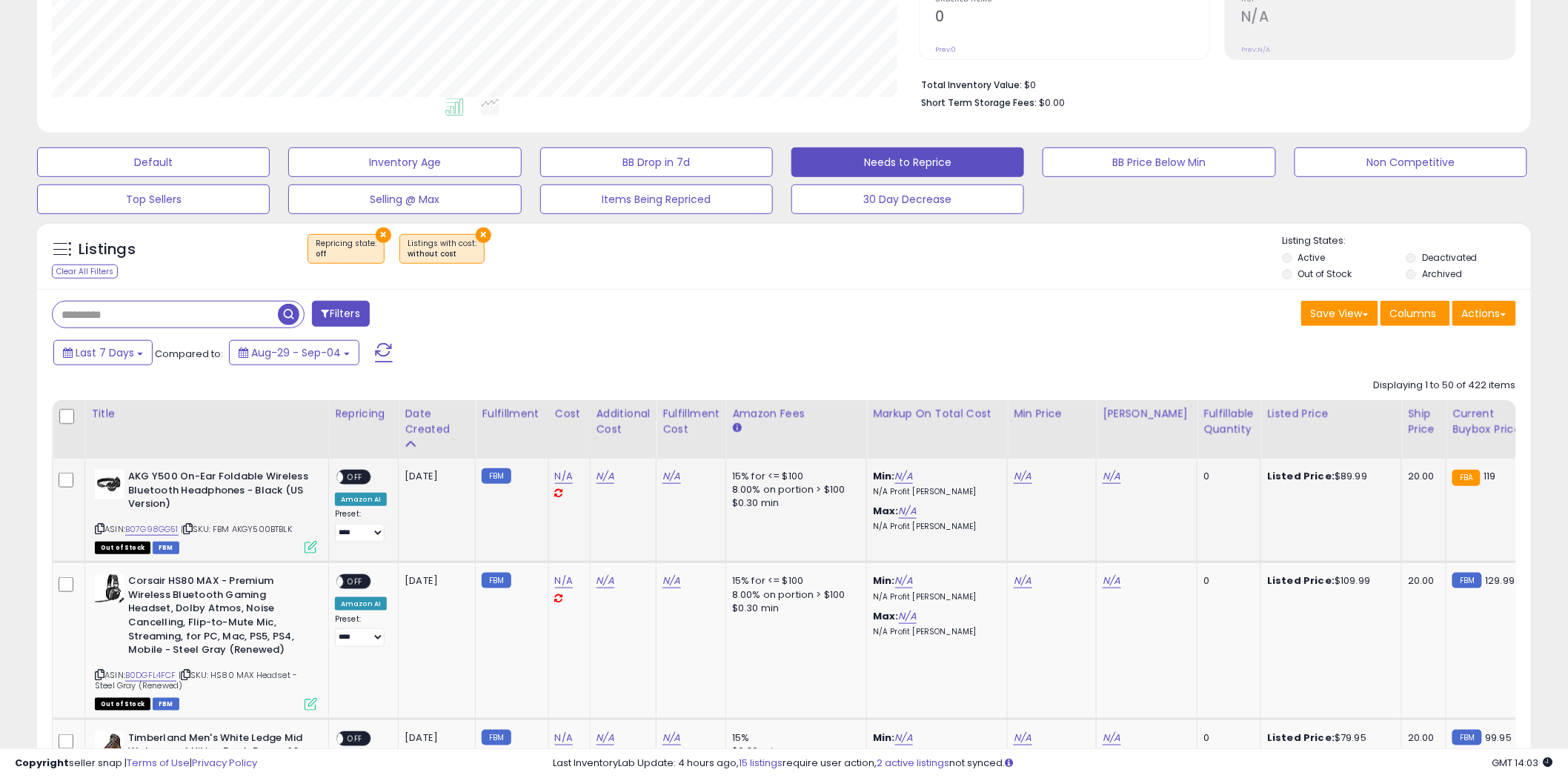
scroll to position [493, 0]
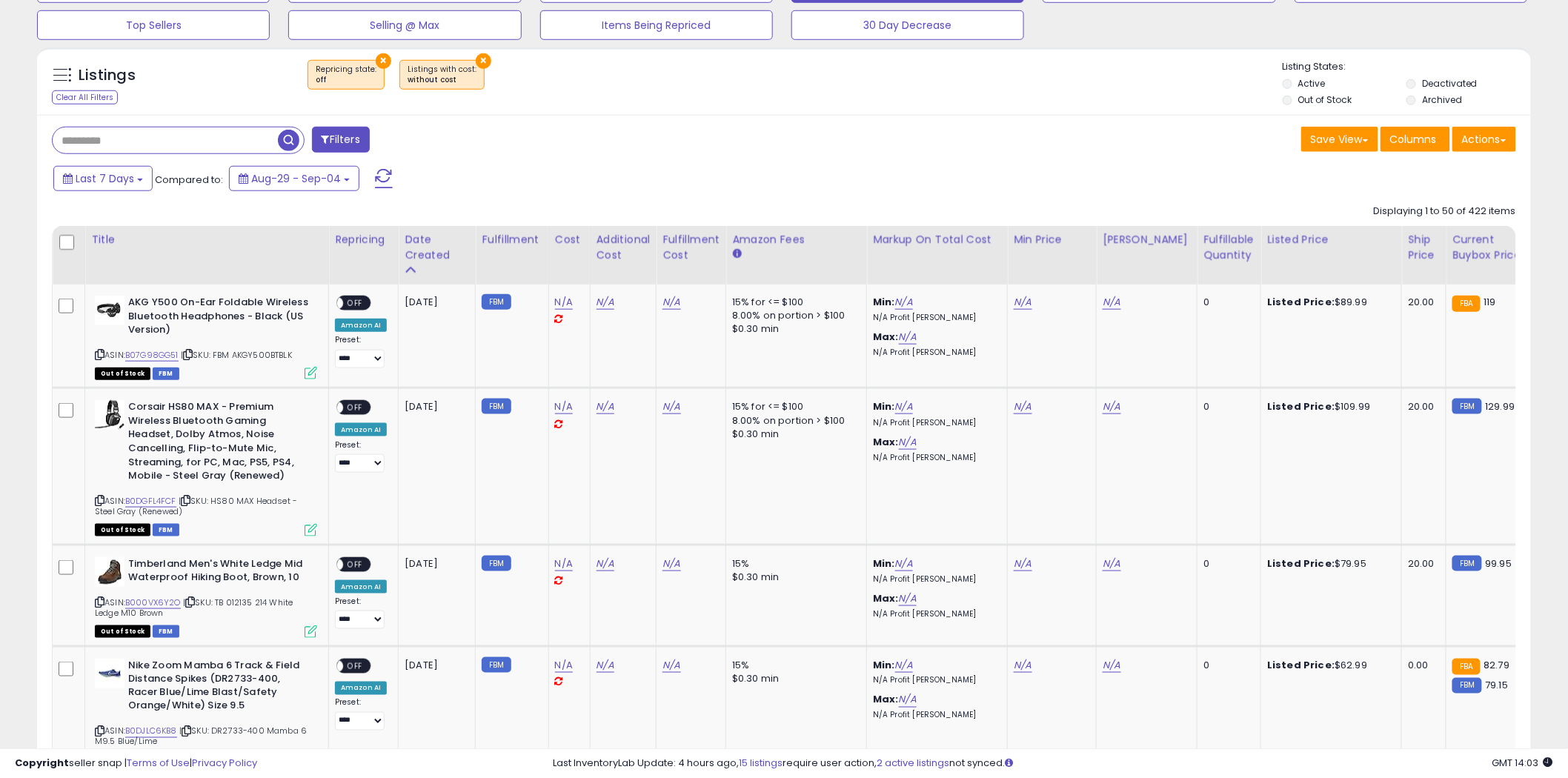
drag, startPoint x: 1209, startPoint y: 234, endPoint x: 1224, endPoint y: 291, distance: 58.9
click at [1209, 234] on div "Fulfillable Quantity" at bounding box center [1229, 247] width 51 height 31
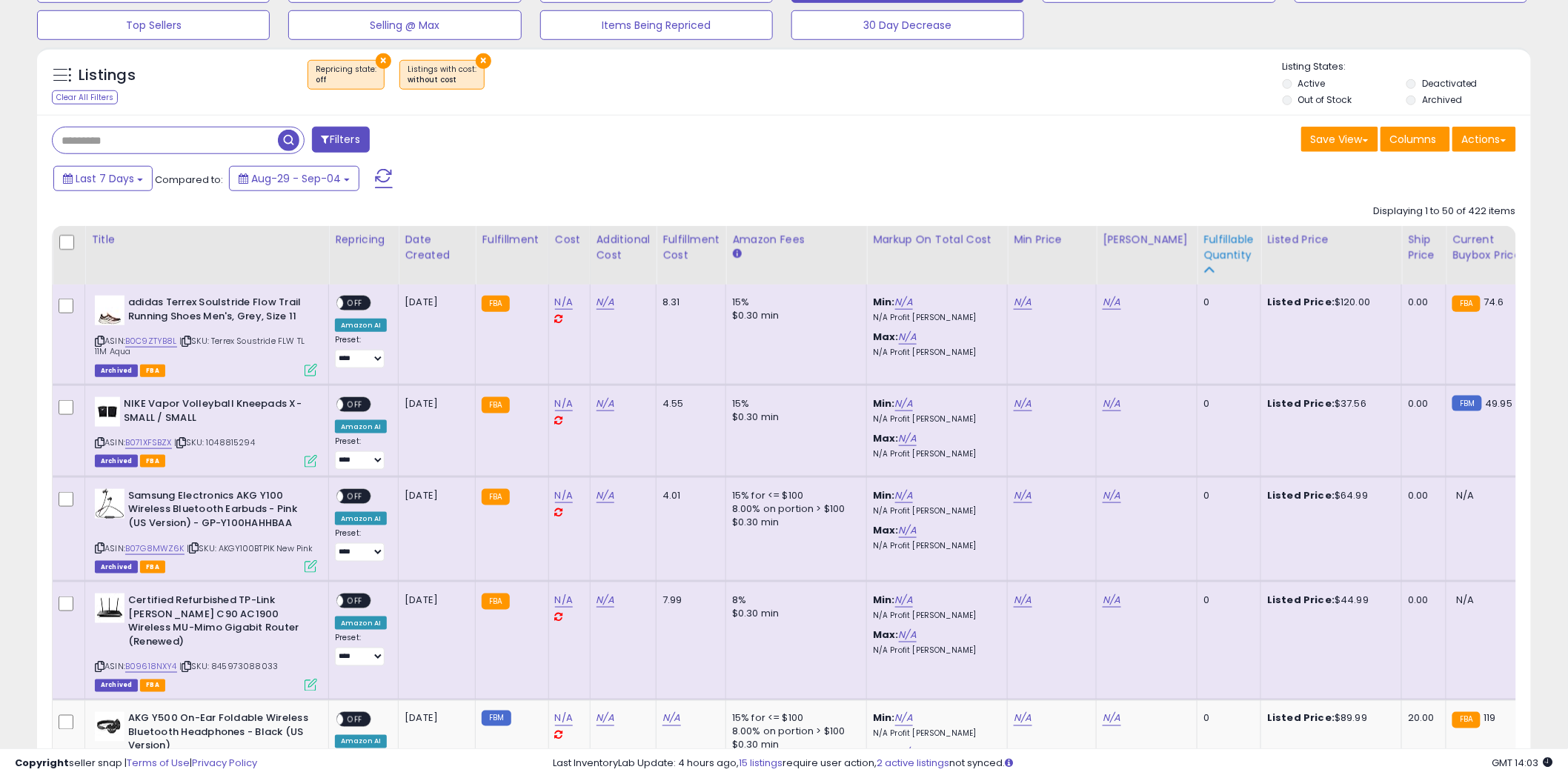
click at [1203, 268] on icon at bounding box center [1208, 269] width 10 height 10
click at [1203, 258] on div "Fulfillable Quantity" at bounding box center [1229, 247] width 51 height 31
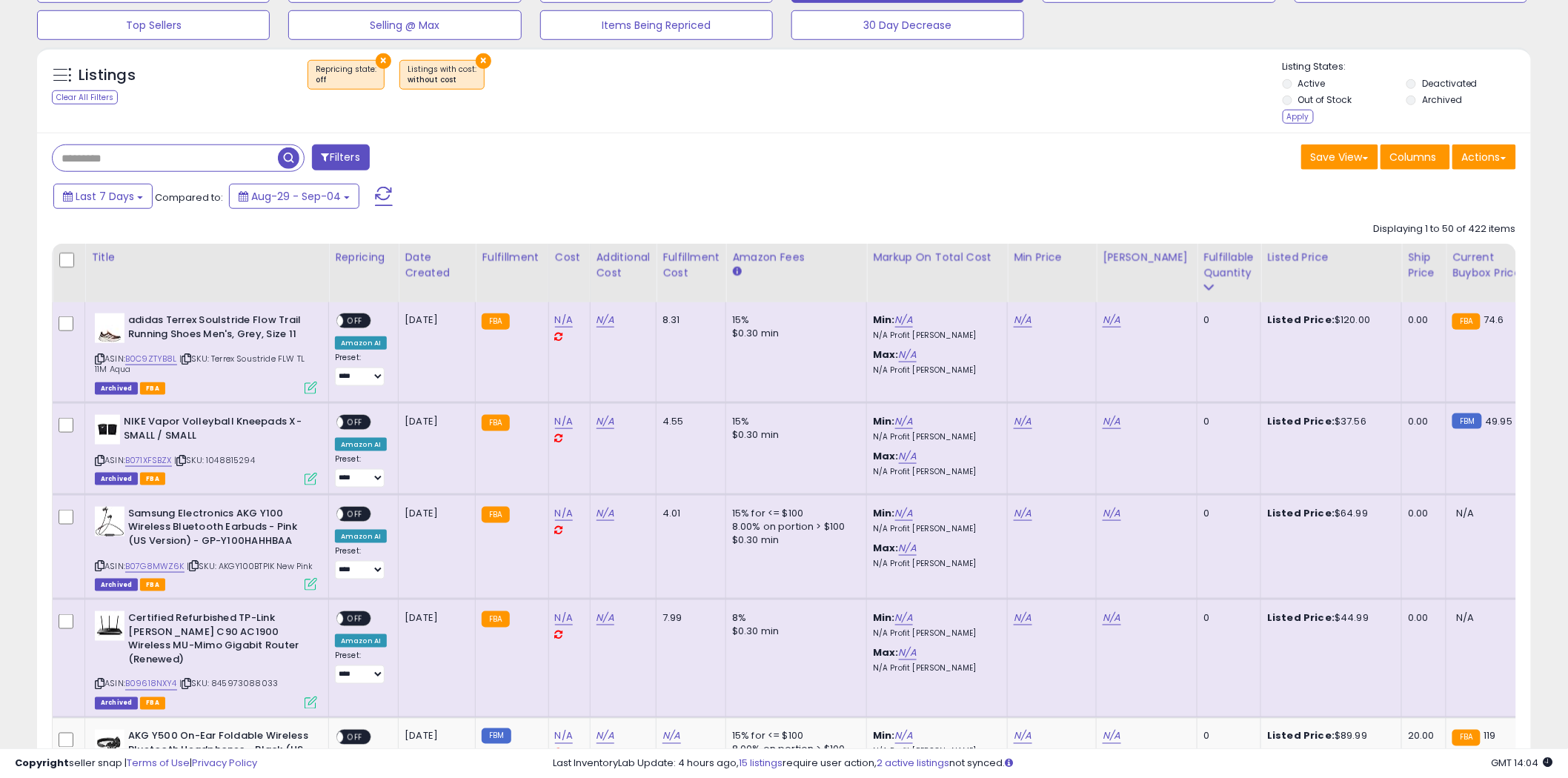
drag, startPoint x: 1300, startPoint y: 115, endPoint x: 980, endPoint y: 206, distance: 332.7
click at [1291, 120] on div "Apply" at bounding box center [1299, 117] width 31 height 14
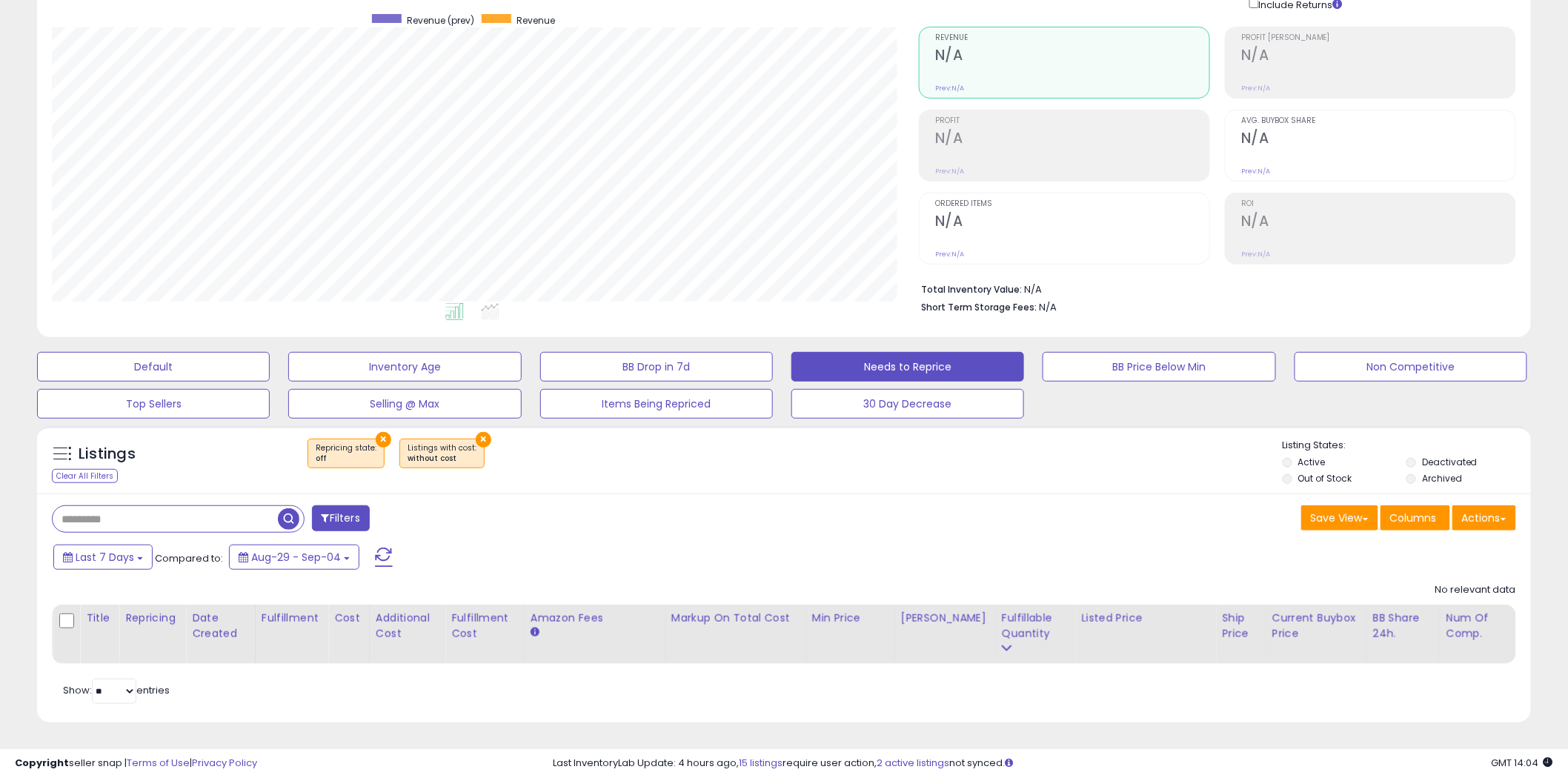
scroll to position [0, 0]
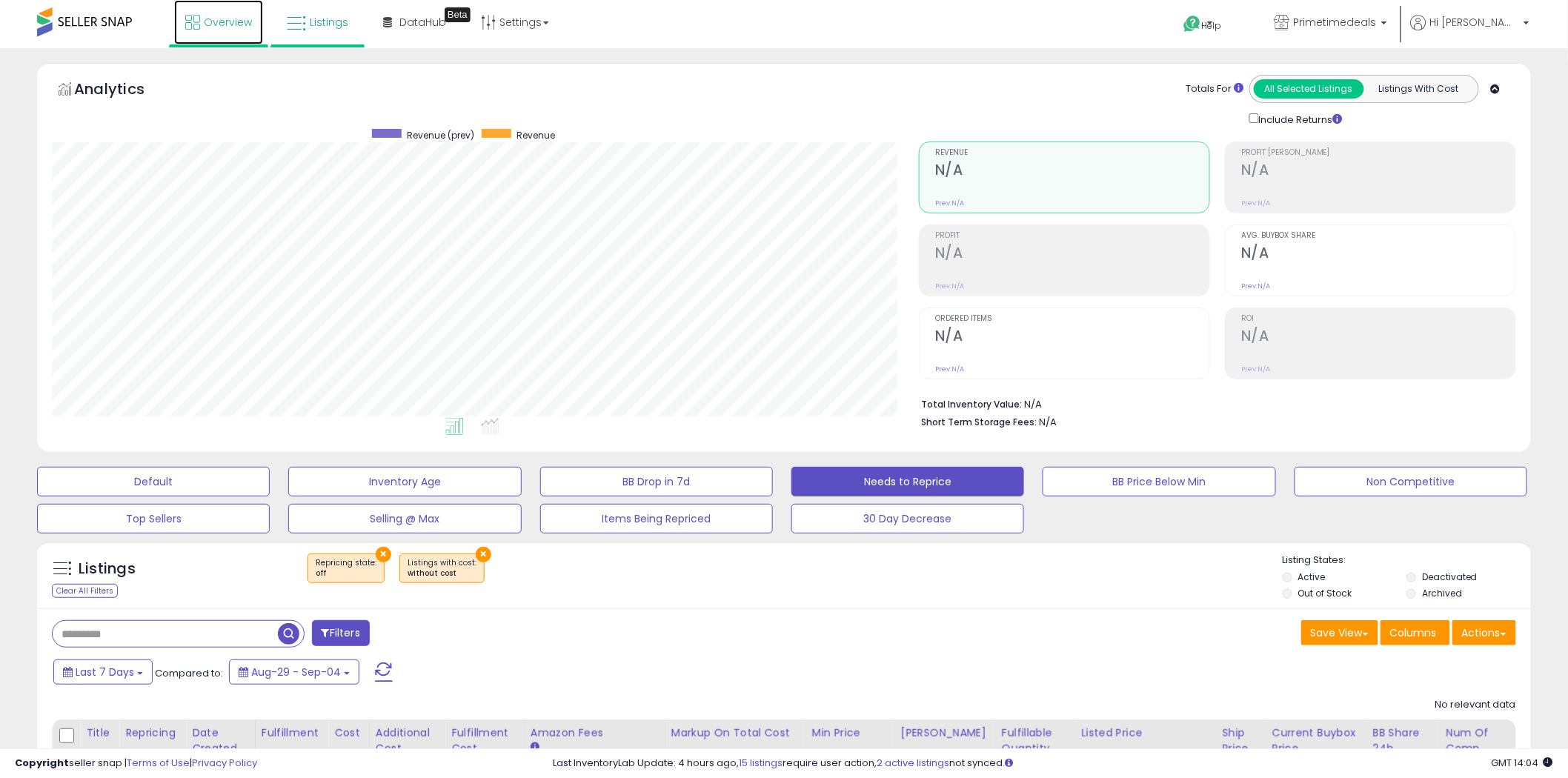
click at [211, 22] on span "Overview" at bounding box center [227, 21] width 48 height 15
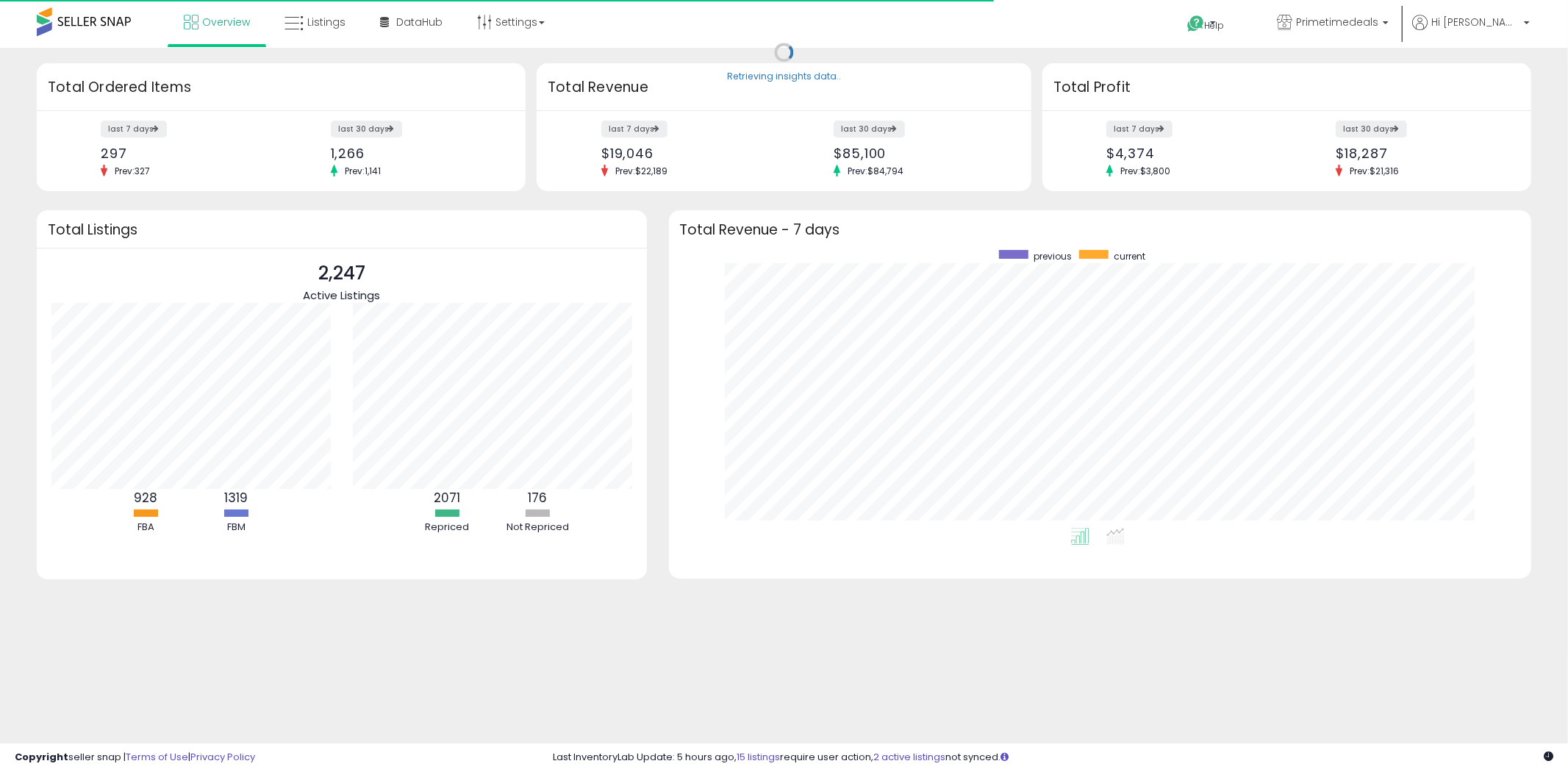
scroll to position [277, 833]
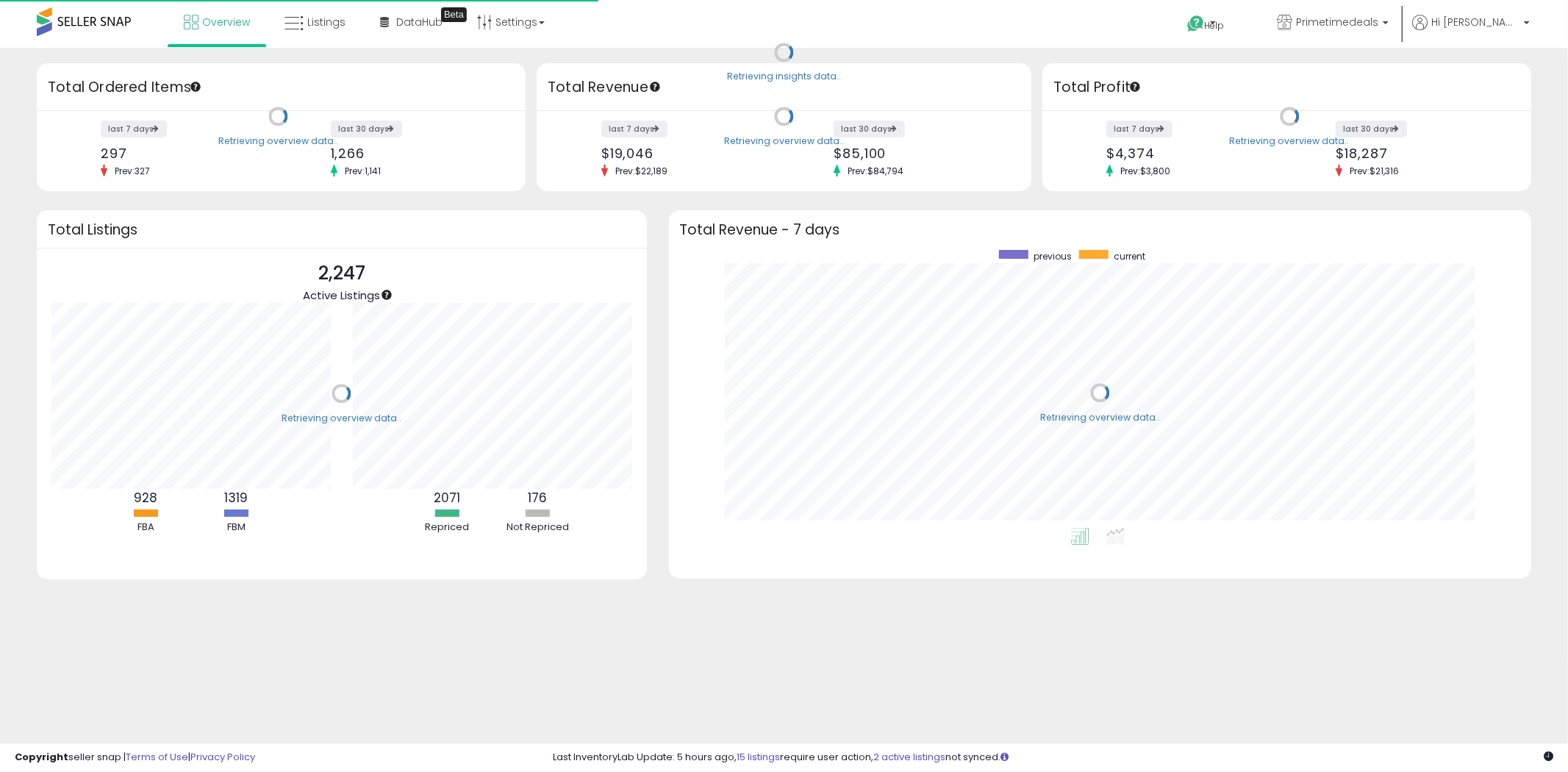
scroll to position [277, 833]
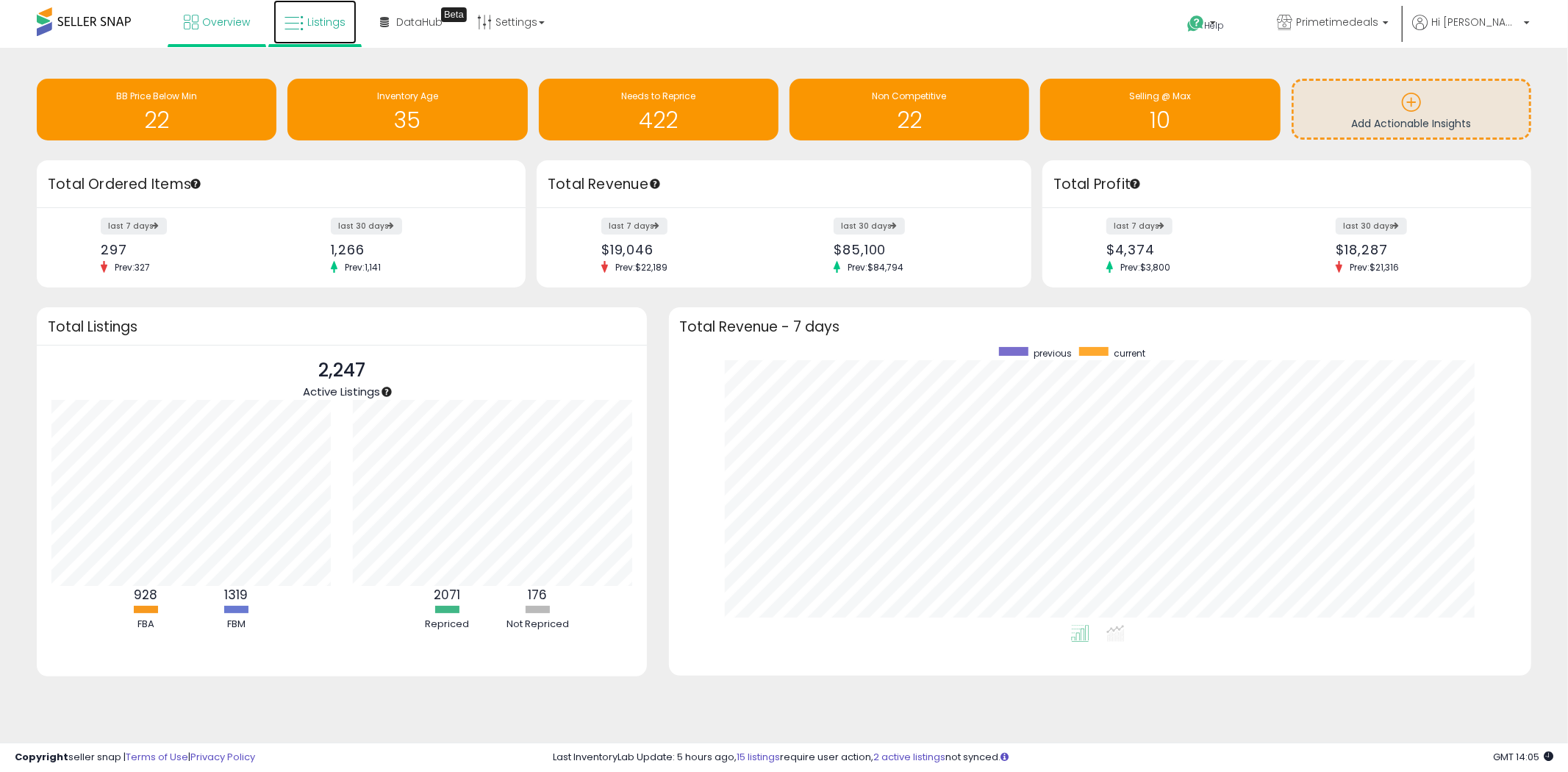
click at [323, 26] on span "Listings" at bounding box center [326, 21] width 38 height 14
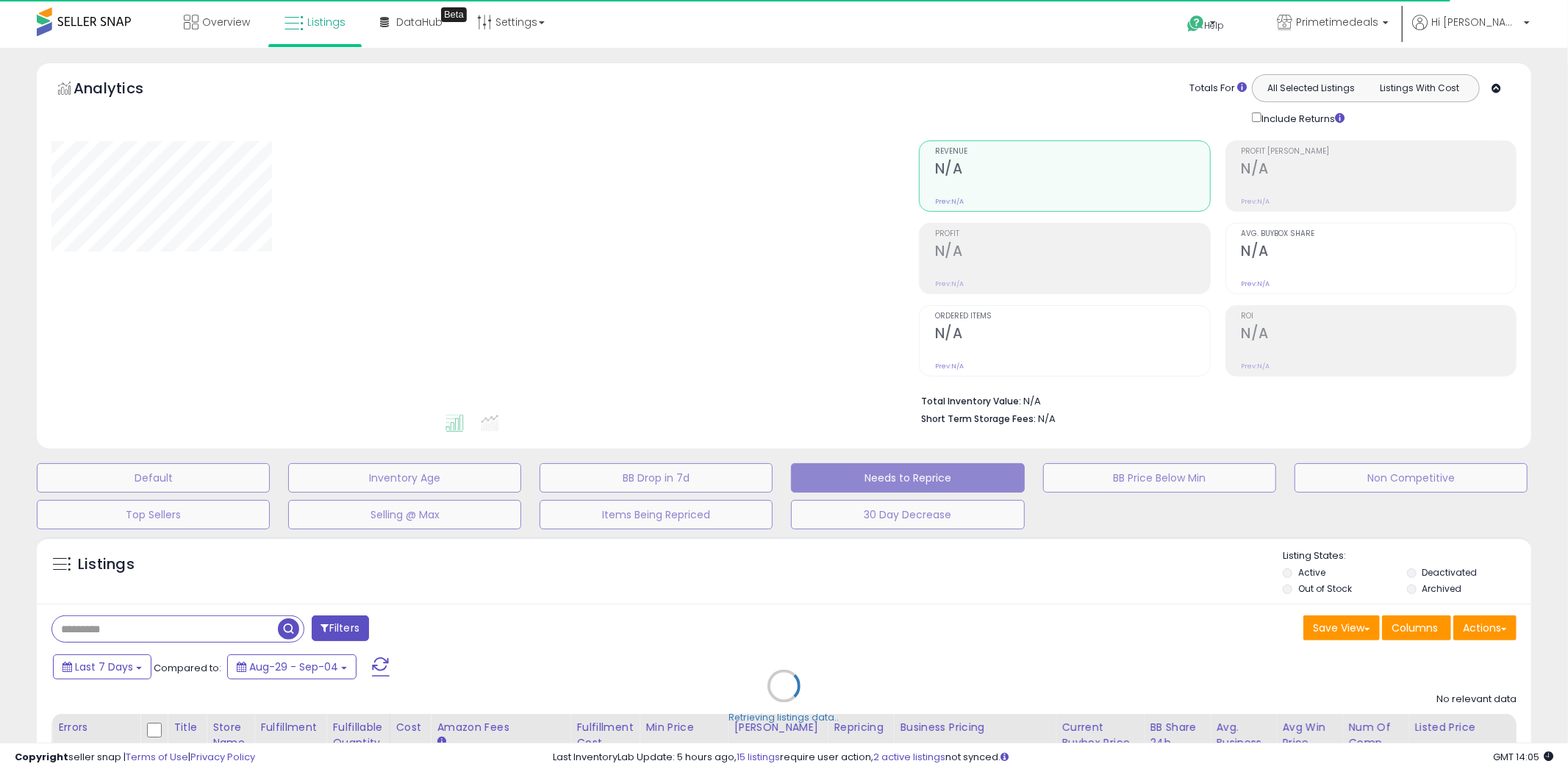
select select "**"
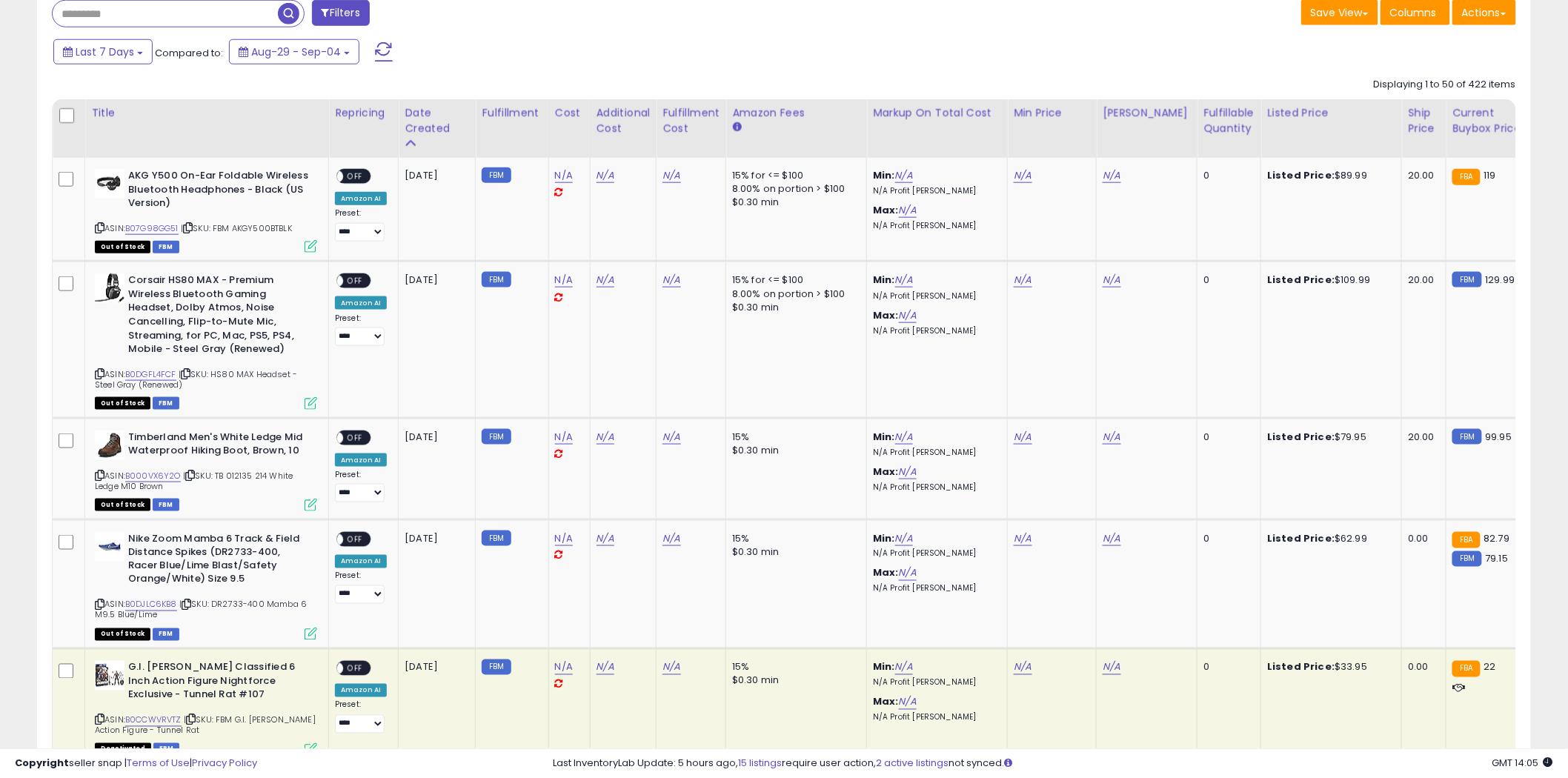
scroll to position [658, 0]
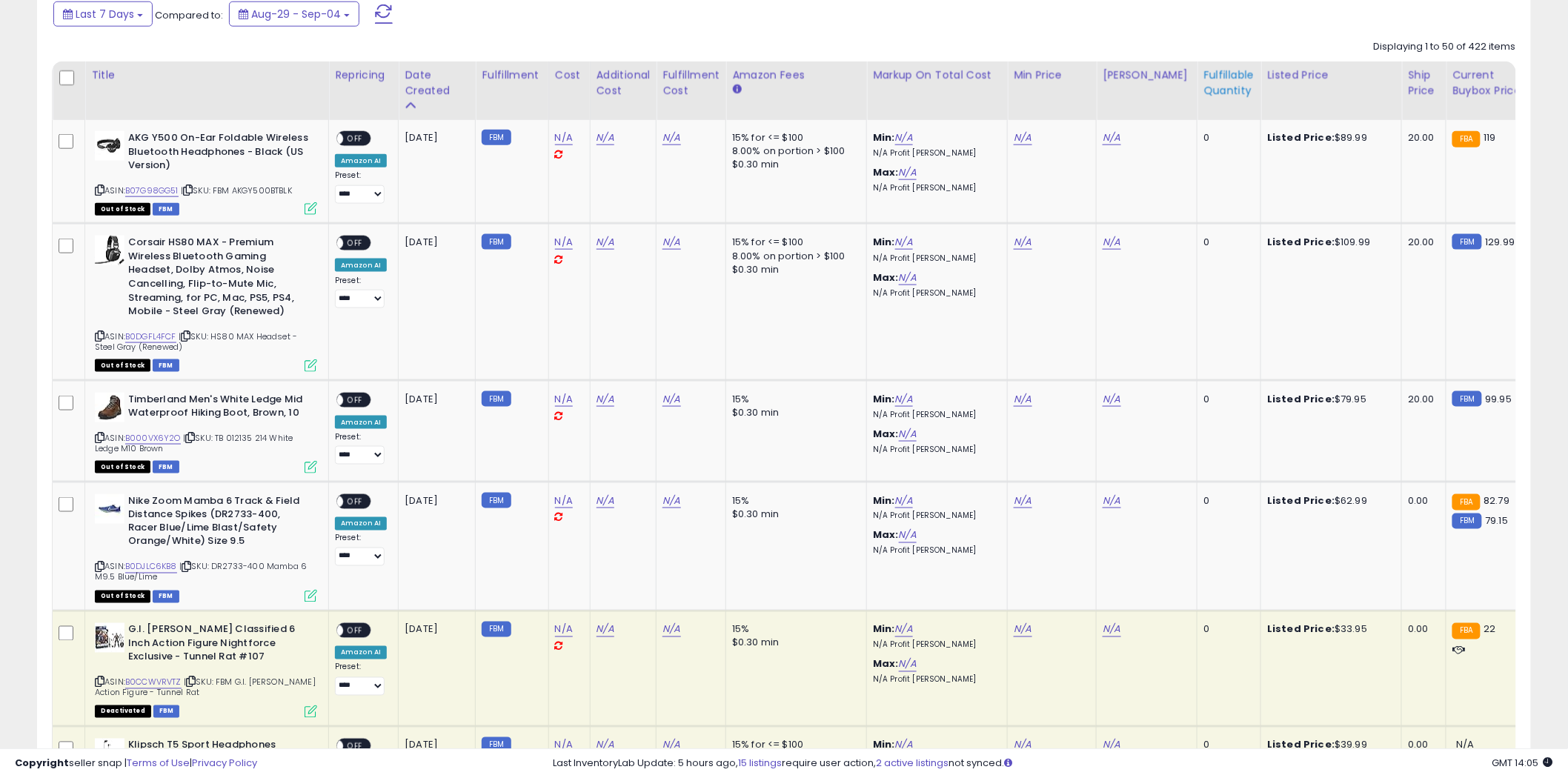
click at [1217, 85] on div "Fulfillable Quantity" at bounding box center [1229, 83] width 51 height 31
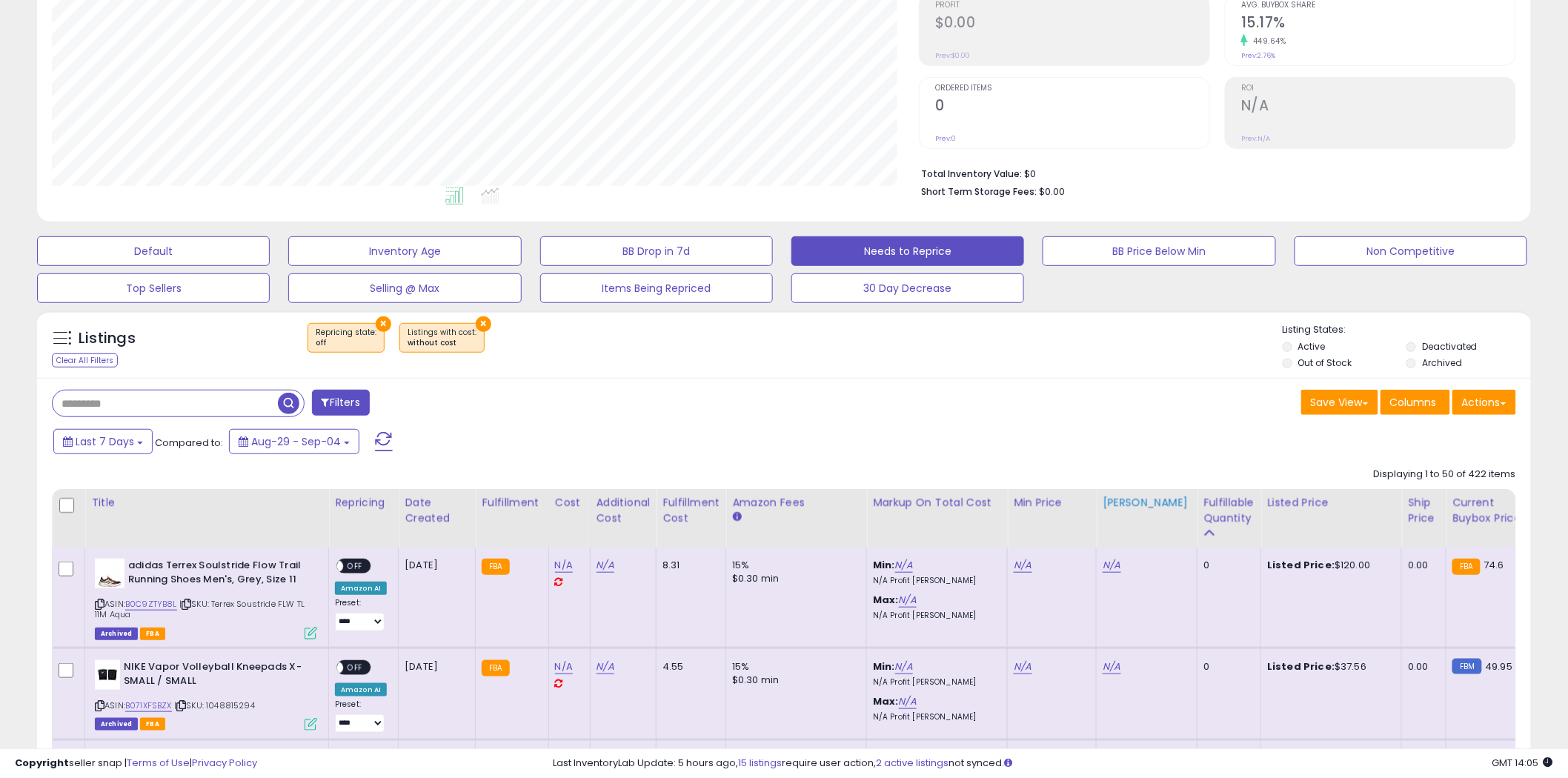
scroll to position [165, 0]
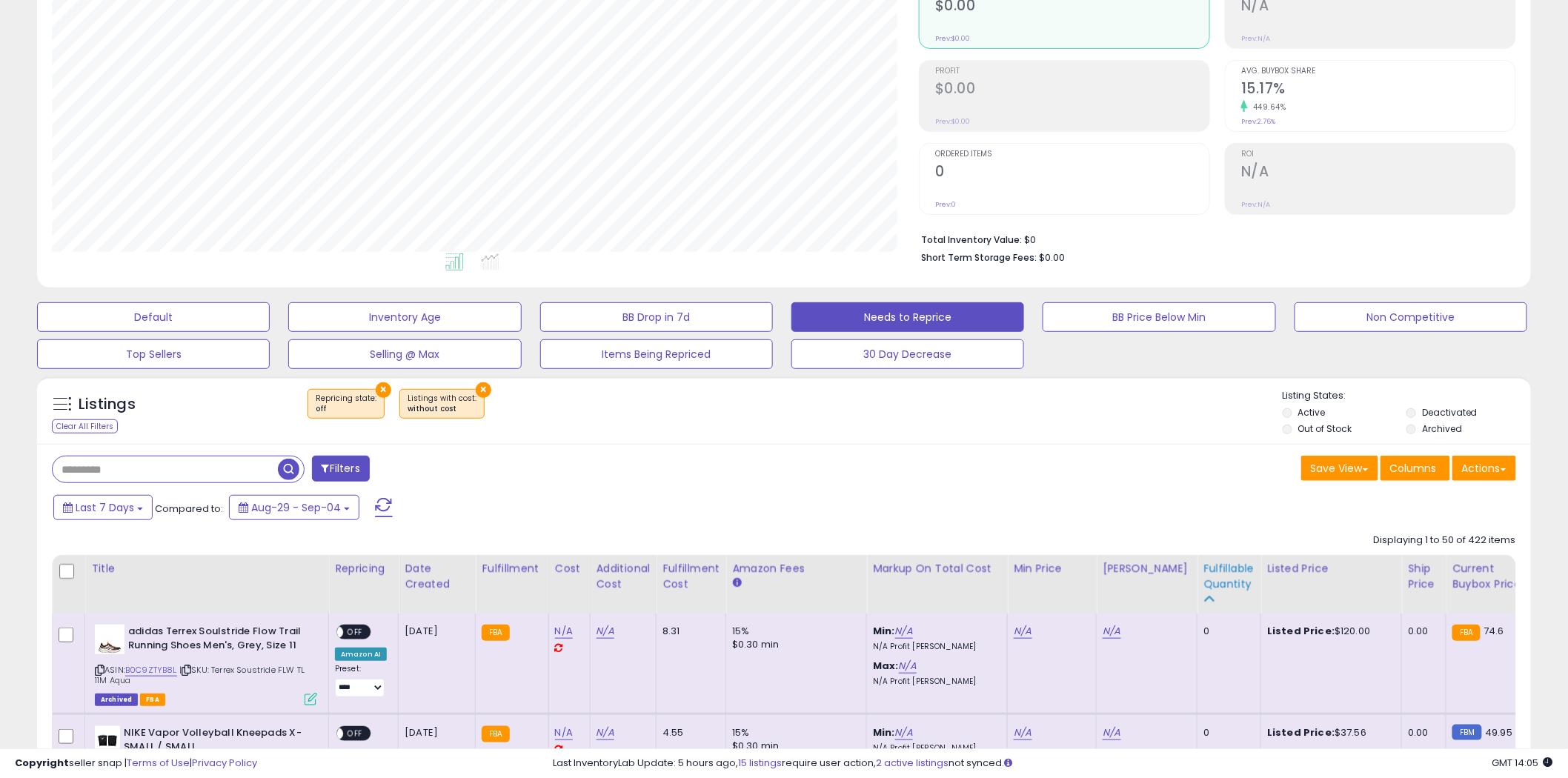
click at [1203, 596] on icon at bounding box center [1208, 599] width 10 height 10
click at [1285, 437] on li "Out of Stock" at bounding box center [1344, 430] width 122 height 16
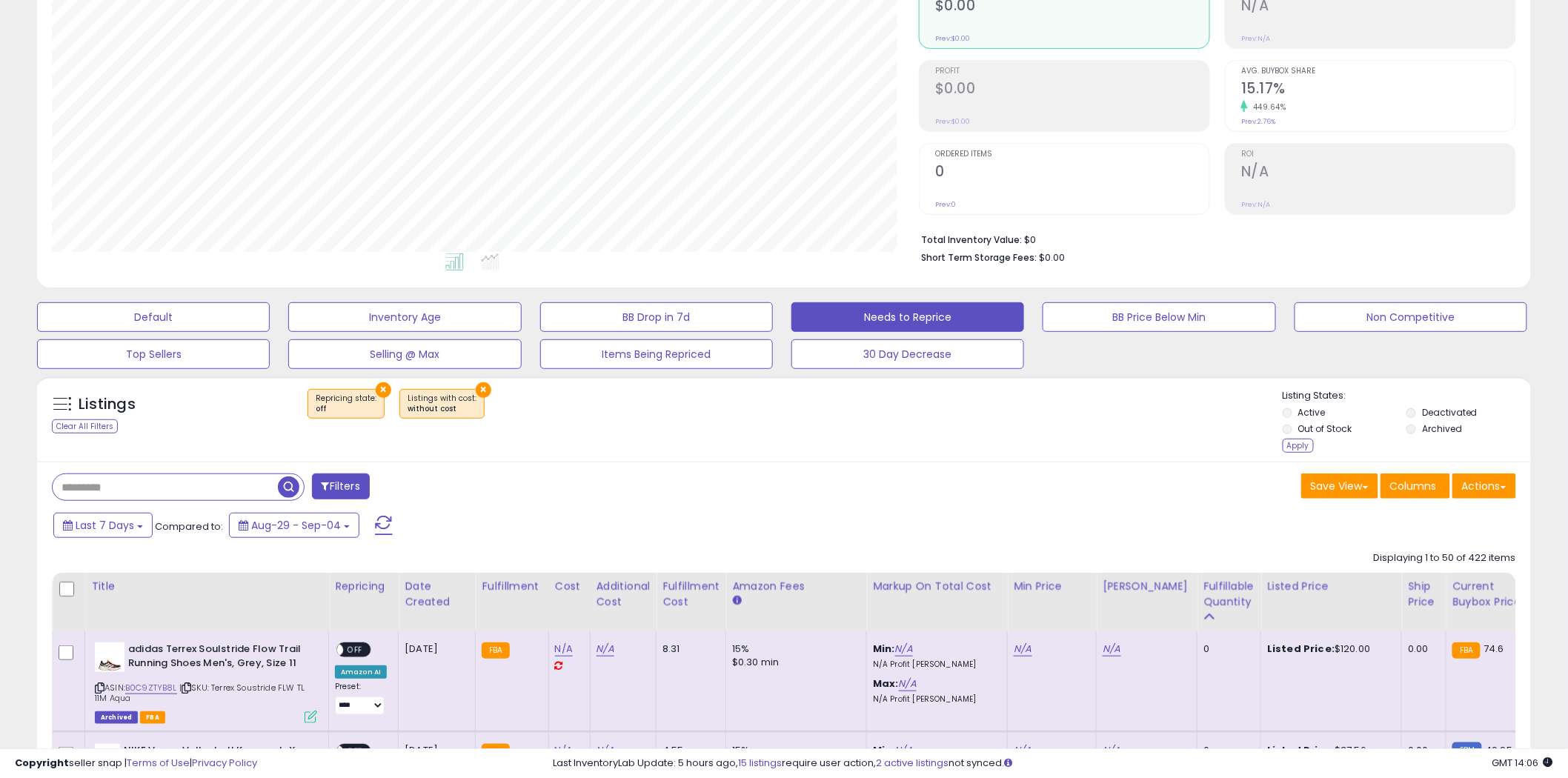
drag, startPoint x: 1301, startPoint y: 446, endPoint x: 994, endPoint y: 522, distance: 316.3
click at [1294, 449] on div "Apply" at bounding box center [1299, 445] width 31 height 14
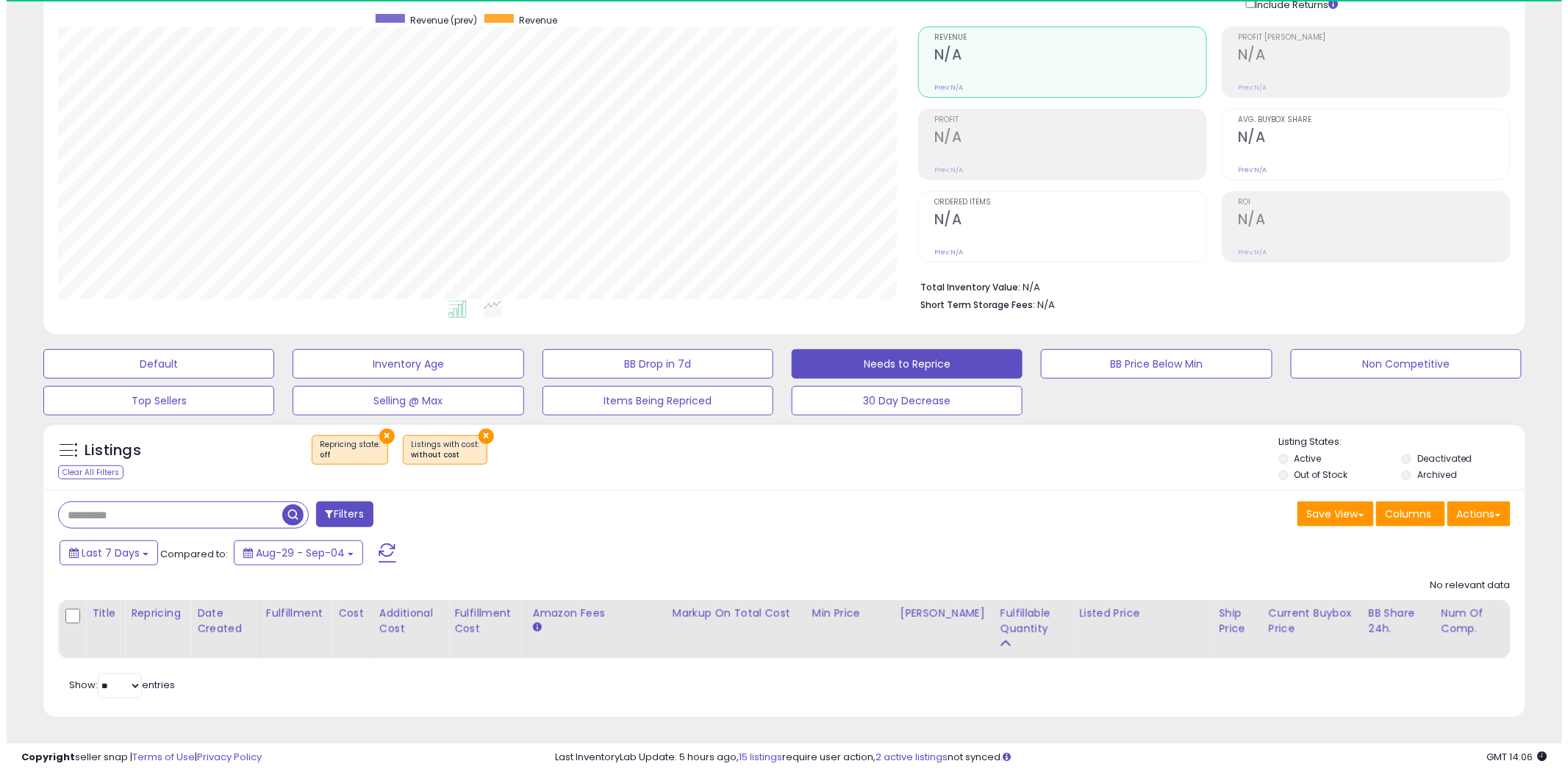
scroll to position [301, 860]
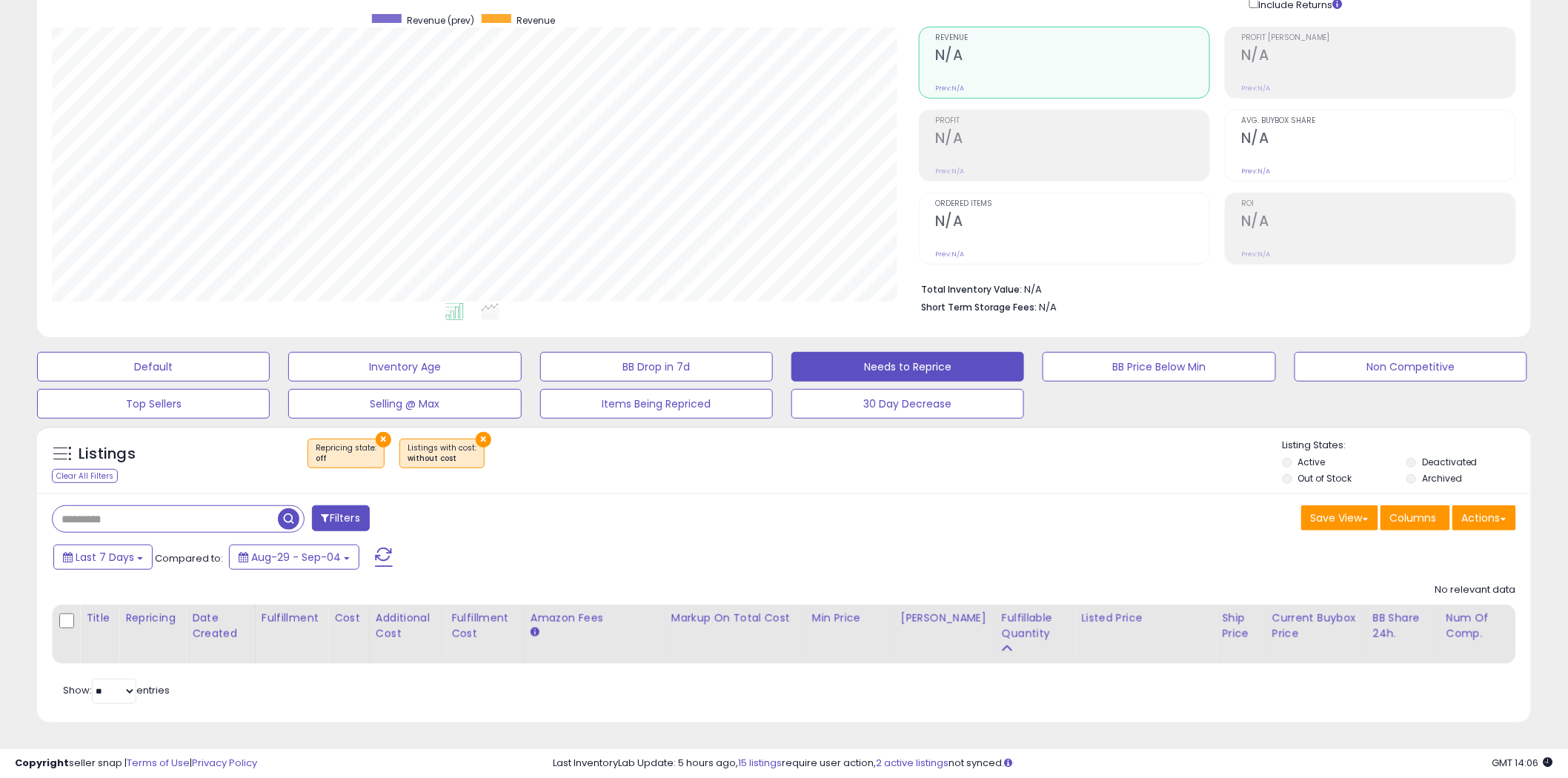
click at [475, 436] on button "×" at bounding box center [483, 439] width 15 height 15
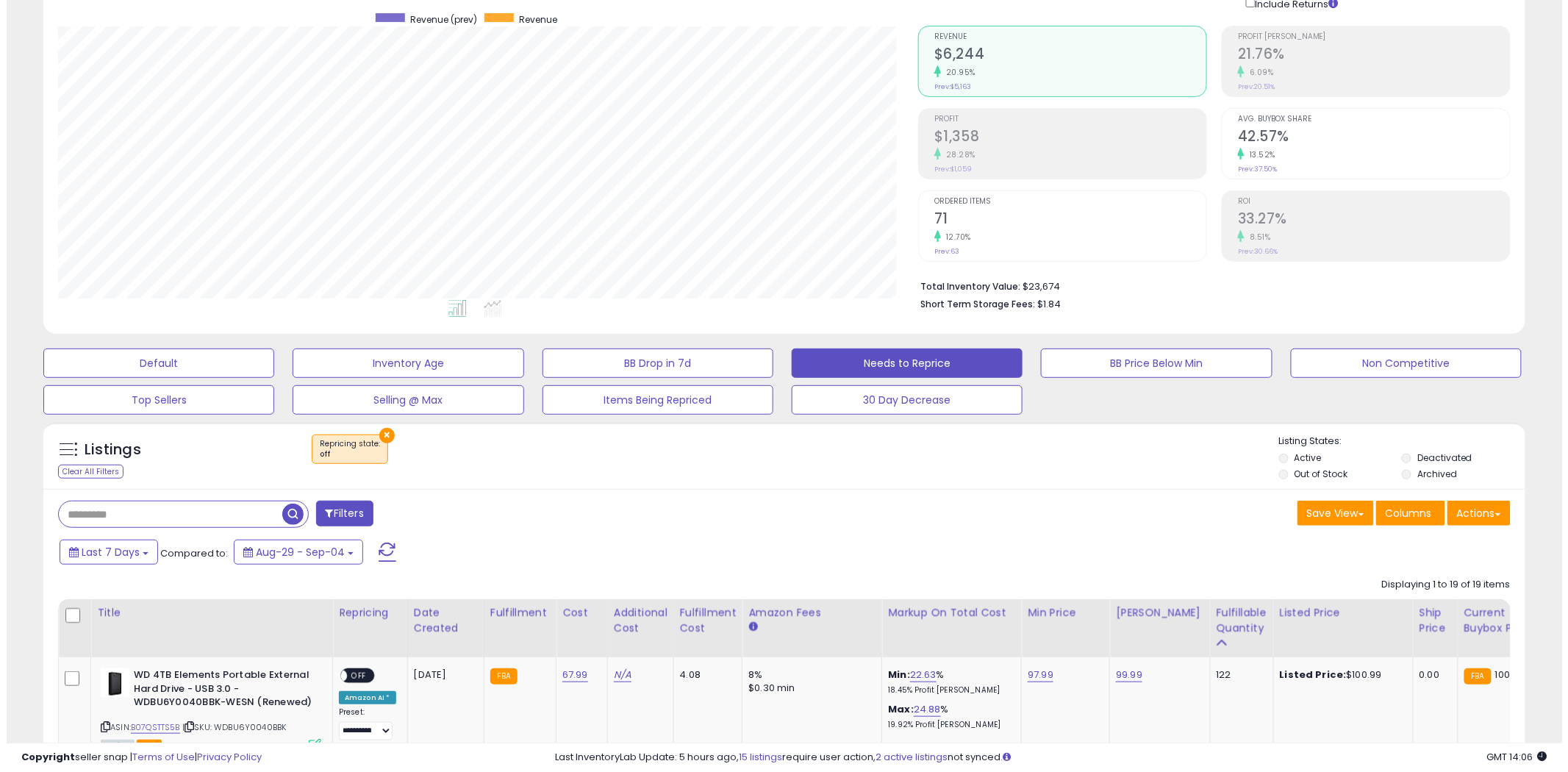
scroll to position [301, 860]
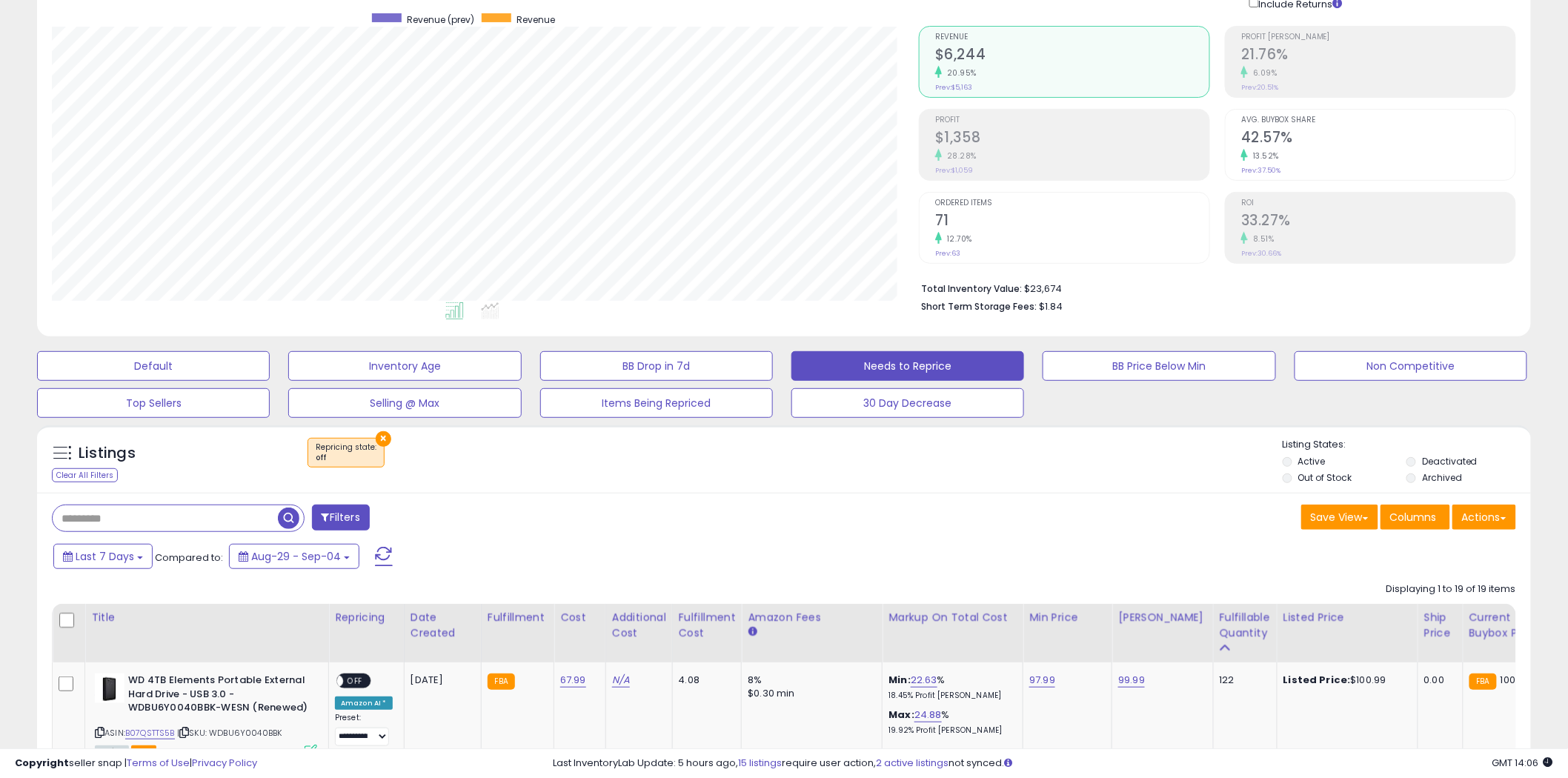
click at [380, 436] on button "×" at bounding box center [384, 439] width 15 height 15
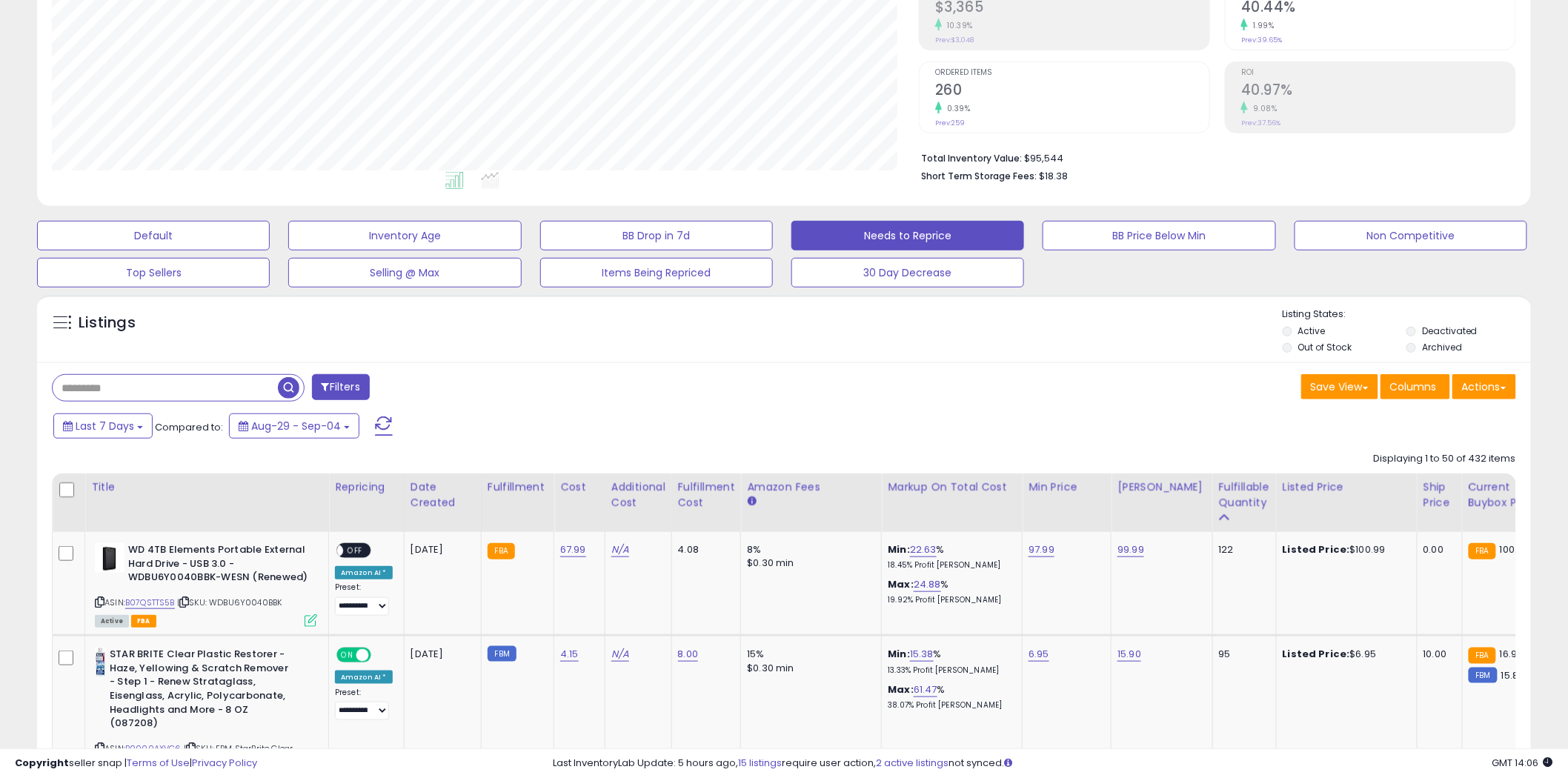
scroll to position [280, 0]
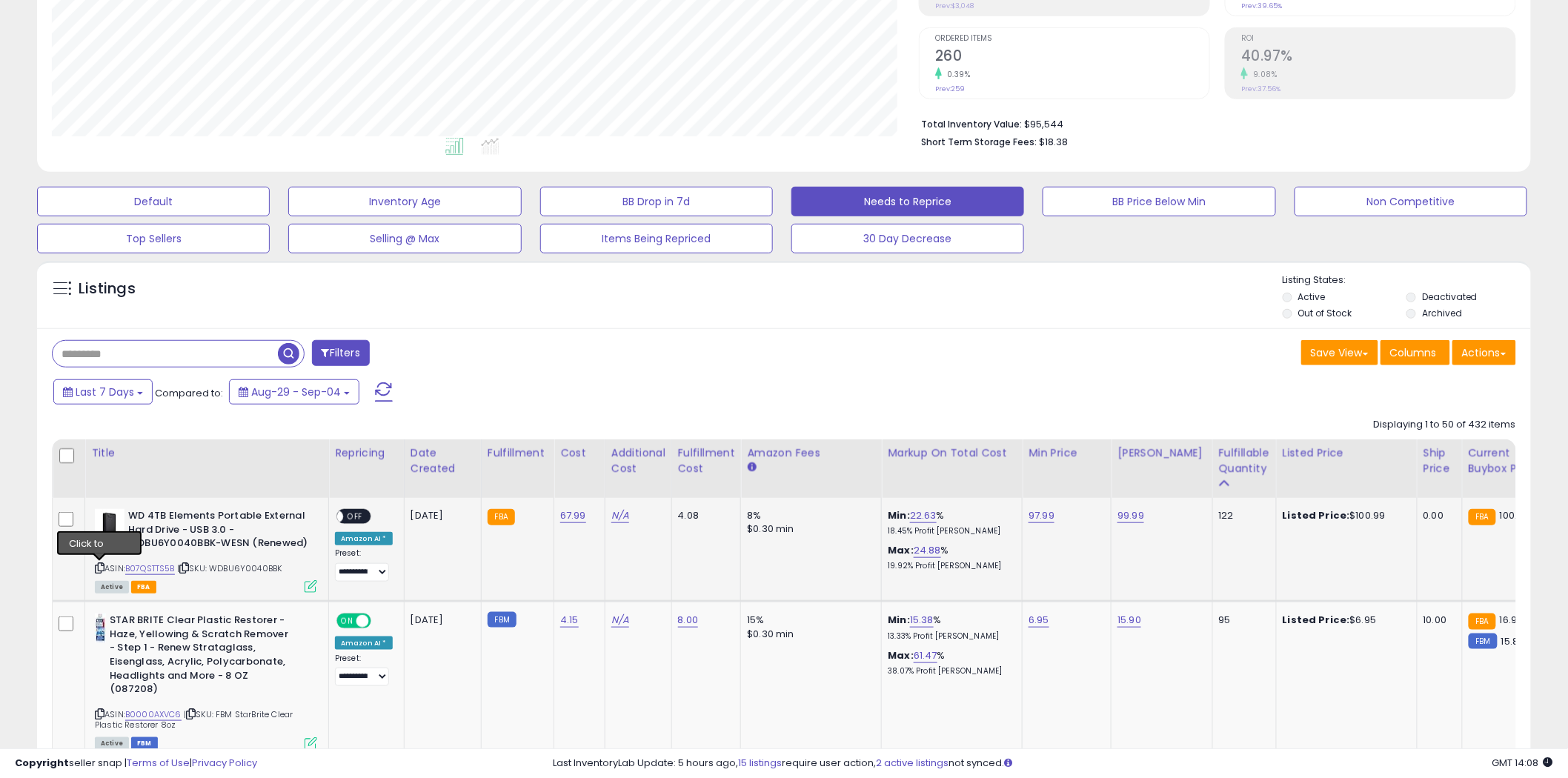
click at [98, 564] on icon at bounding box center [100, 567] width 9 height 8
click at [159, 568] on link "B07QSTTS5B" at bounding box center [150, 568] width 50 height 13
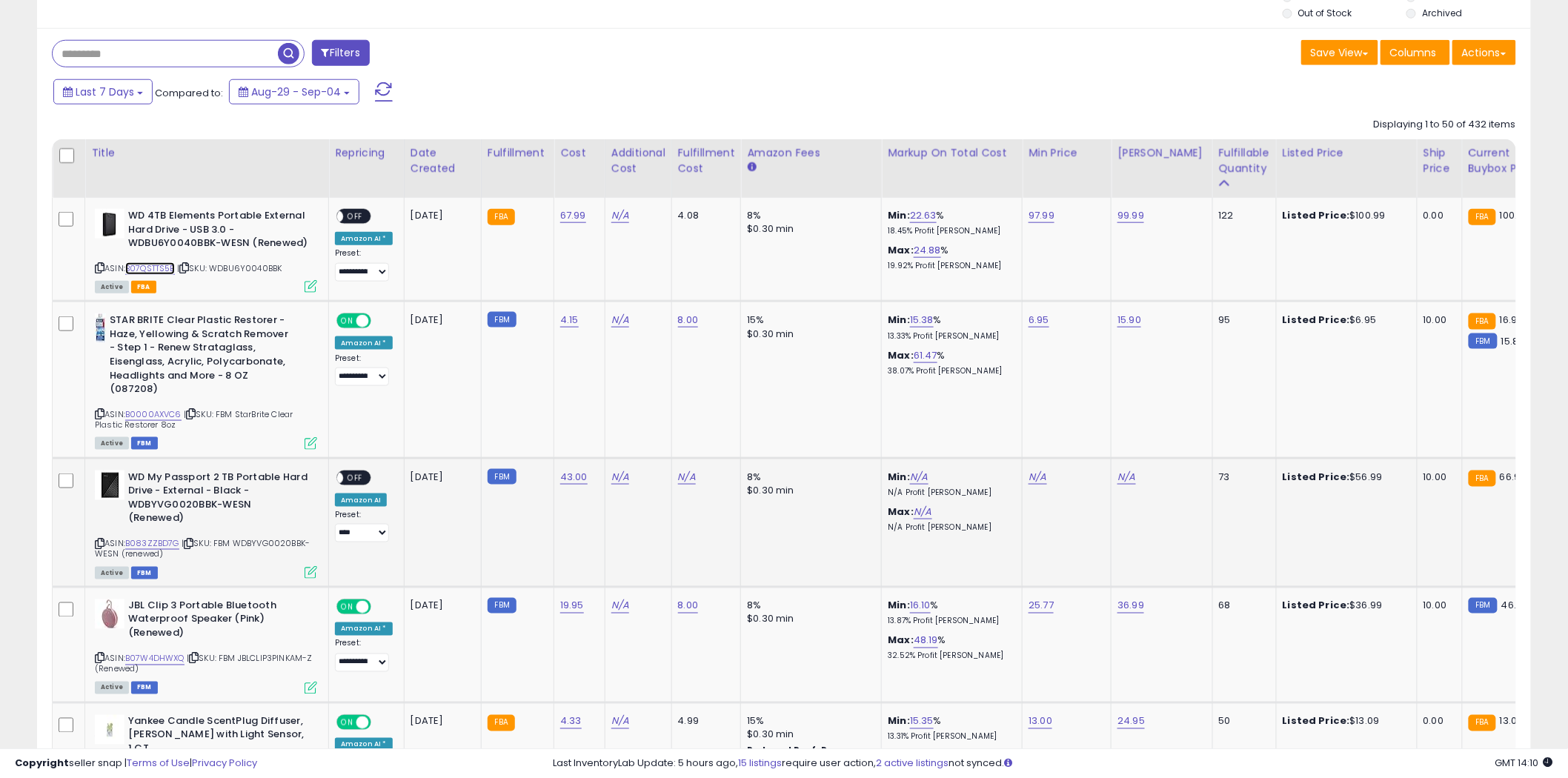
scroll to position [610, 0]
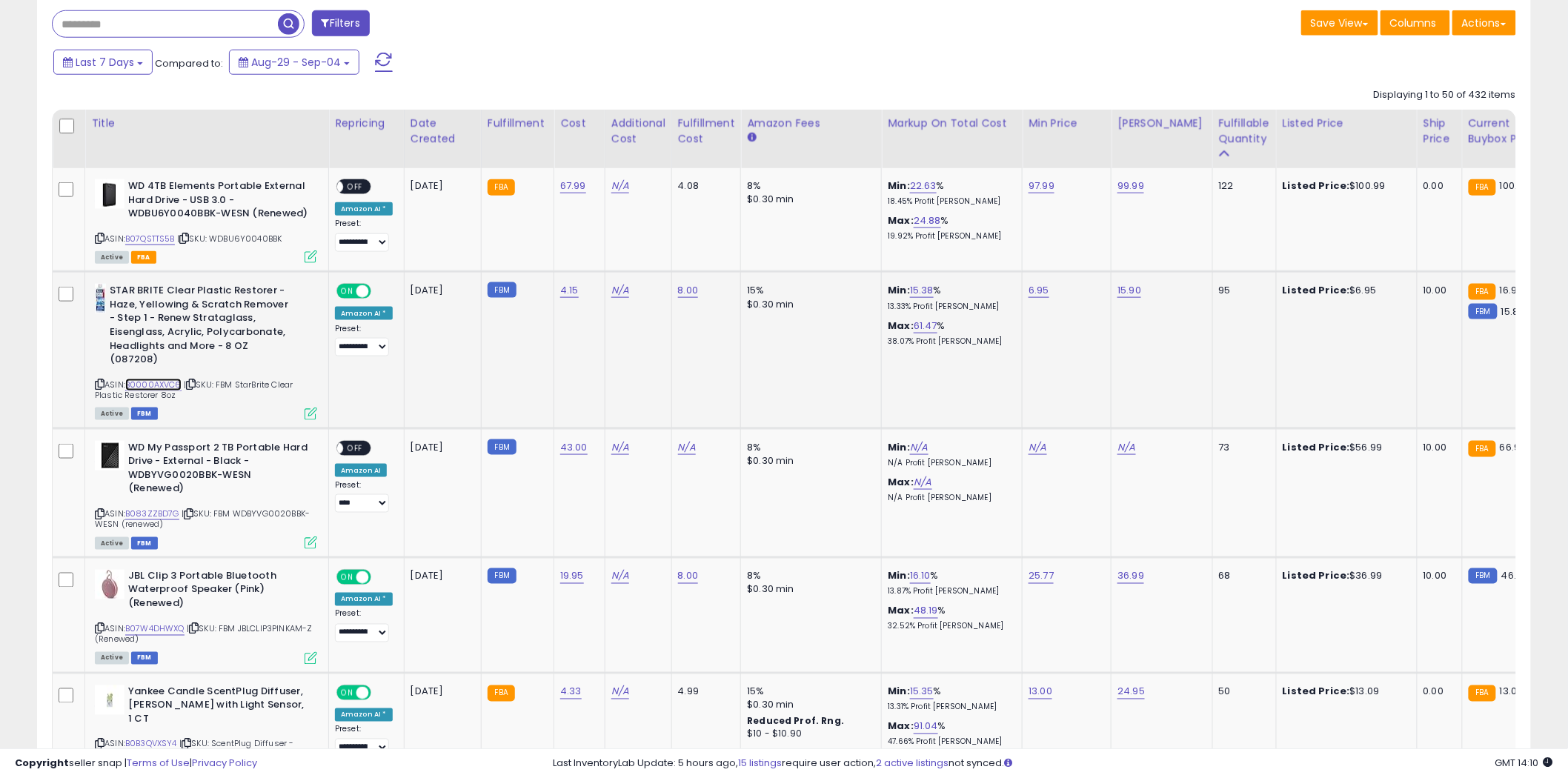
click at [161, 383] on link "B0000AXVC6" at bounding box center [154, 384] width 57 height 13
click at [97, 381] on icon at bounding box center [100, 383] width 9 height 8
drag, startPoint x: 1230, startPoint y: 446, endPoint x: 1203, endPoint y: 452, distance: 27.7
click at [1220, 452] on div "73" at bounding box center [1243, 448] width 46 height 14
click at [100, 510] on icon at bounding box center [100, 513] width 9 height 8
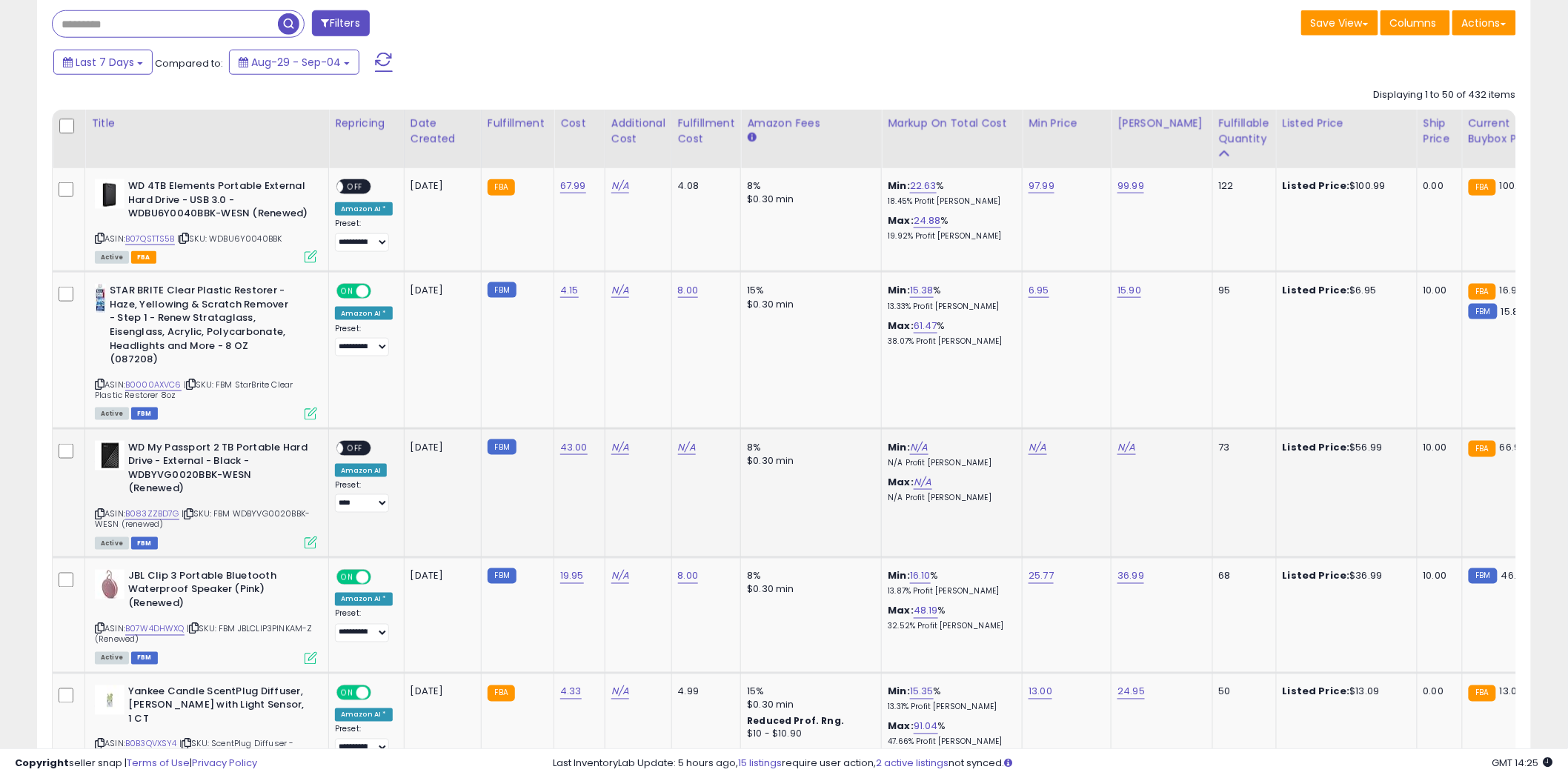
drag, startPoint x: 238, startPoint y: 499, endPoint x: 306, endPoint y: 511, distance: 69.1
click at [306, 511] on div "ASIN: B083ZZBD7G | SKU: FBM WDBYVG0020BBK-WESN (renewed) Active FBM" at bounding box center [206, 494] width 222 height 106
copy span "WDBYVG0020BBK-WESN (renewed)"
click at [166, 508] on link "B083ZZBD7G" at bounding box center [152, 514] width 54 height 13
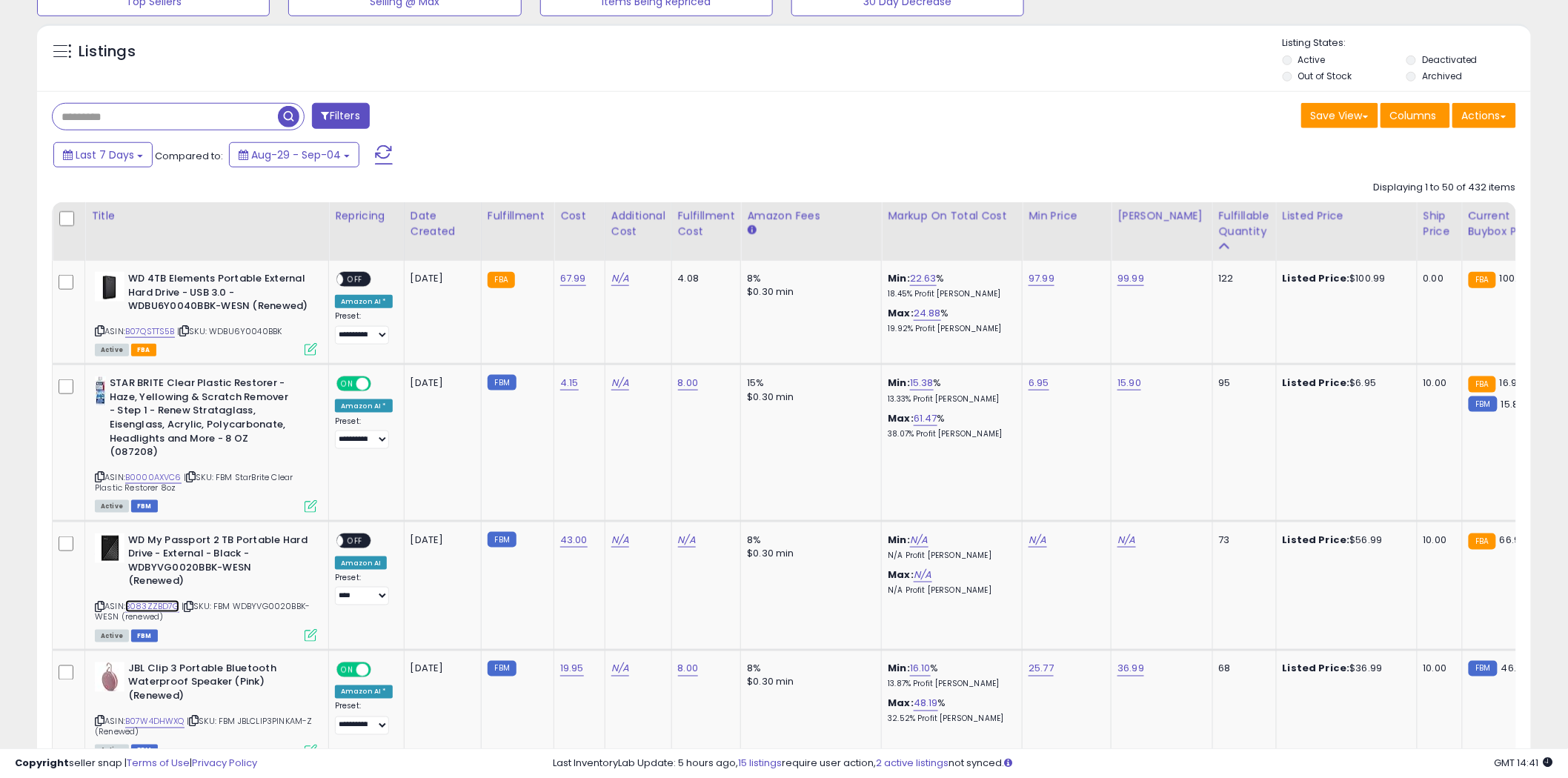
scroll to position [280, 0]
